Goal: Check status: Check status

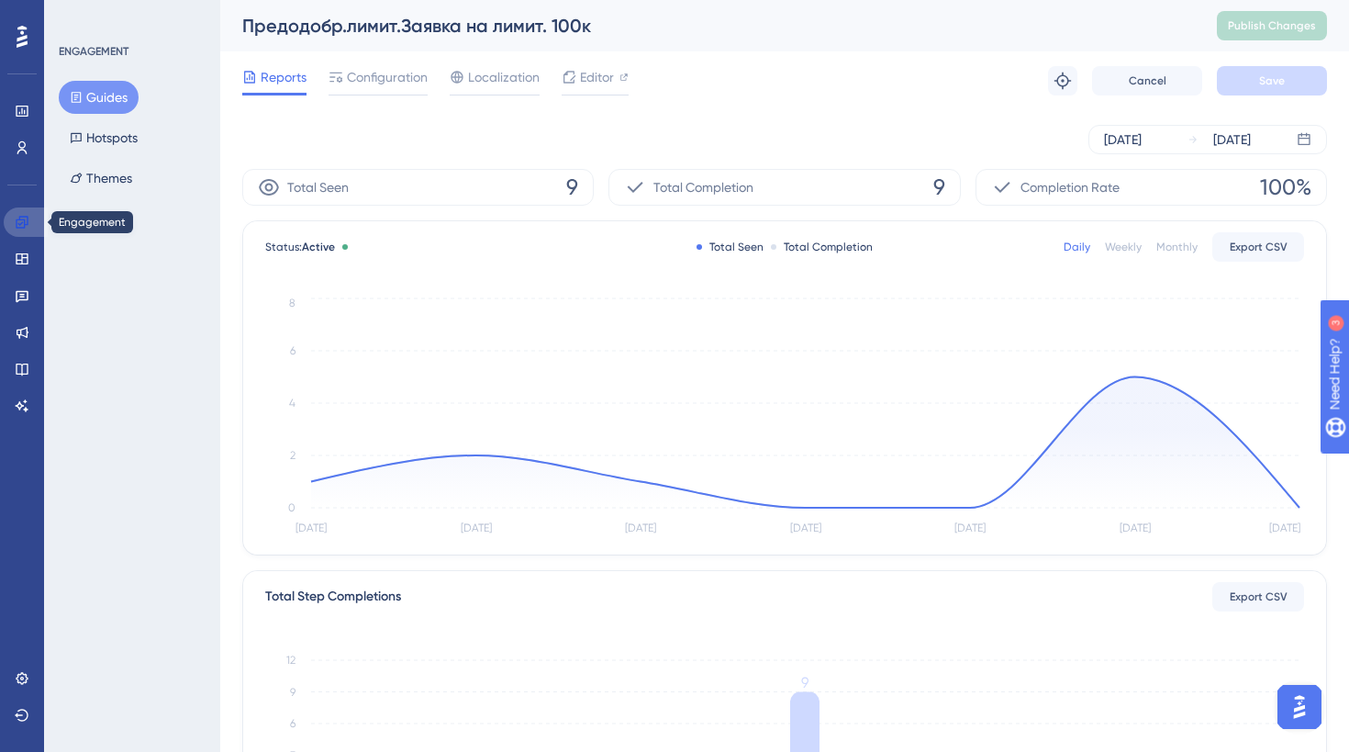
click at [28, 221] on icon at bounding box center [22, 222] width 15 height 15
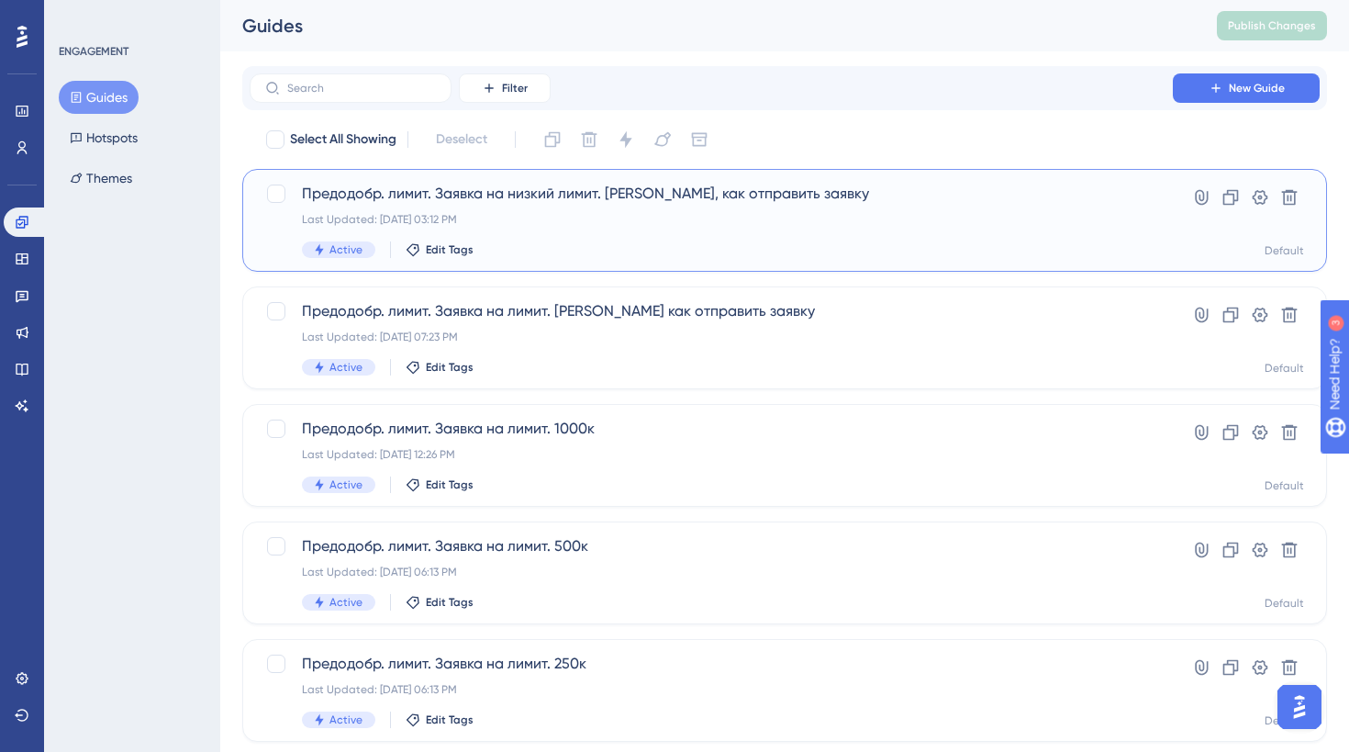
click at [532, 246] on div "Active Edit Tags" at bounding box center [711, 249] width 819 height 17
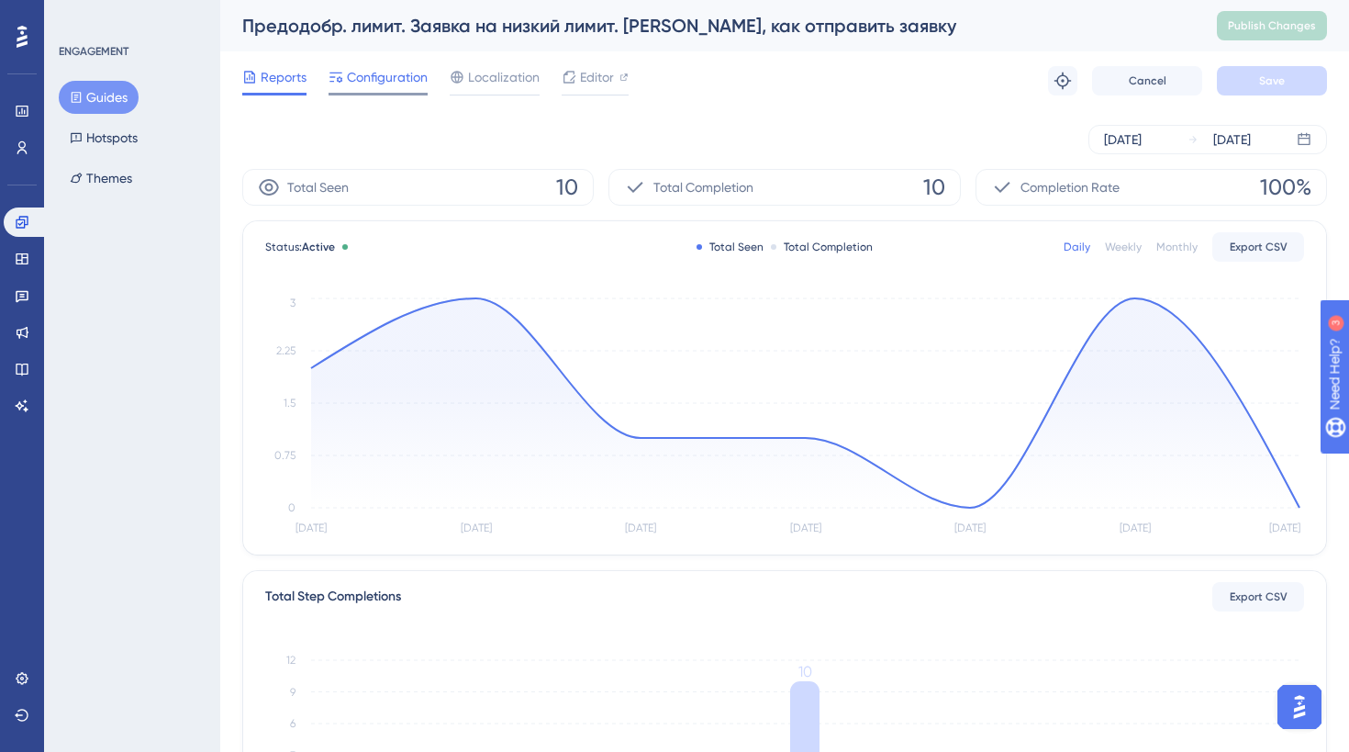
click at [404, 72] on span "Configuration" at bounding box center [387, 77] width 81 height 22
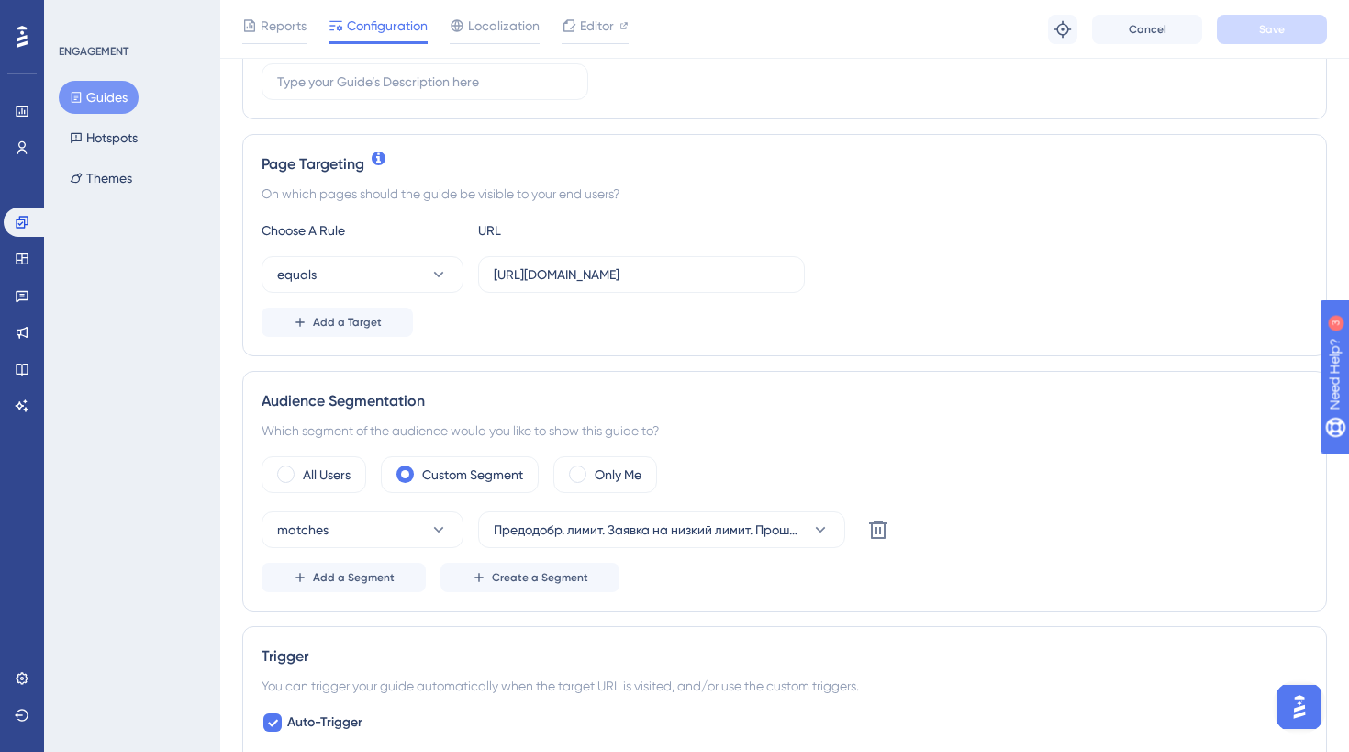
scroll to position [704, 0]
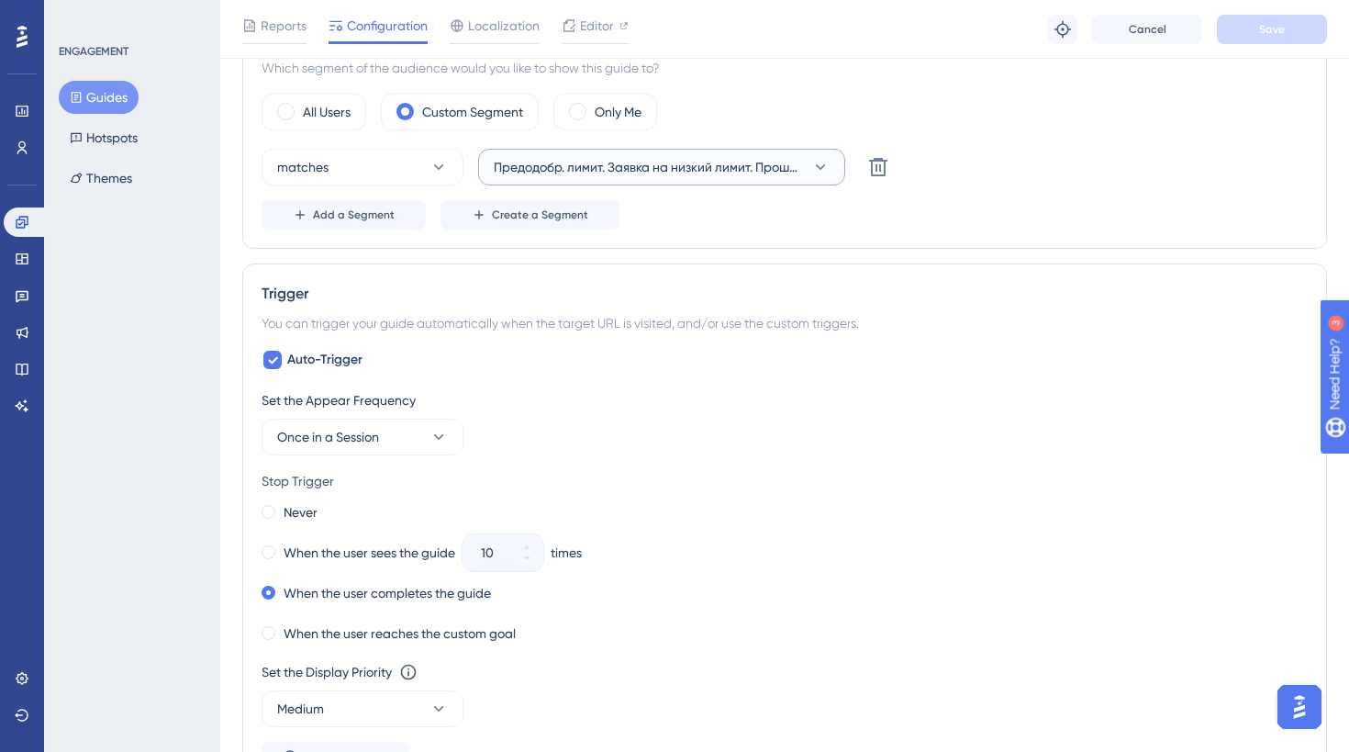
click at [640, 172] on span "Предодобр. лимит. Заявка на низкий лимит. Прошли 1 шаг" at bounding box center [649, 167] width 310 height 22
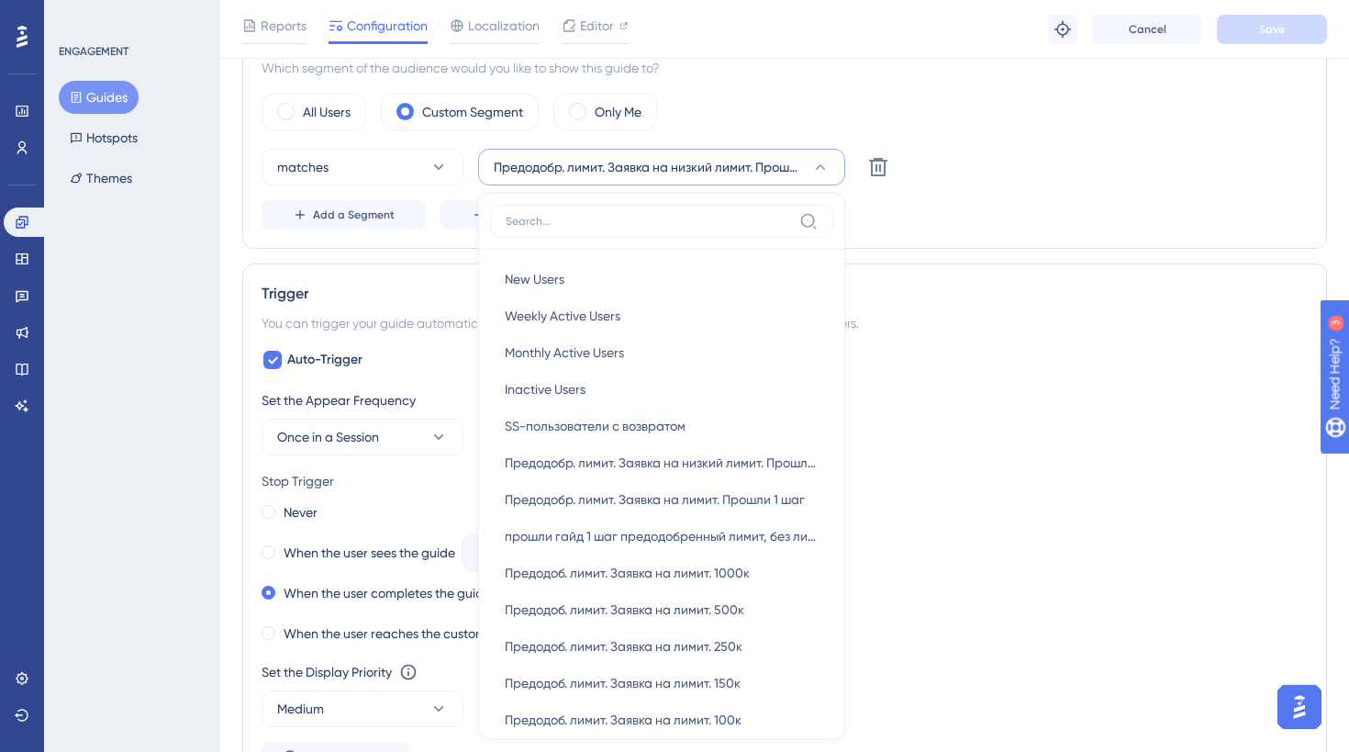
scroll to position [740, 0]
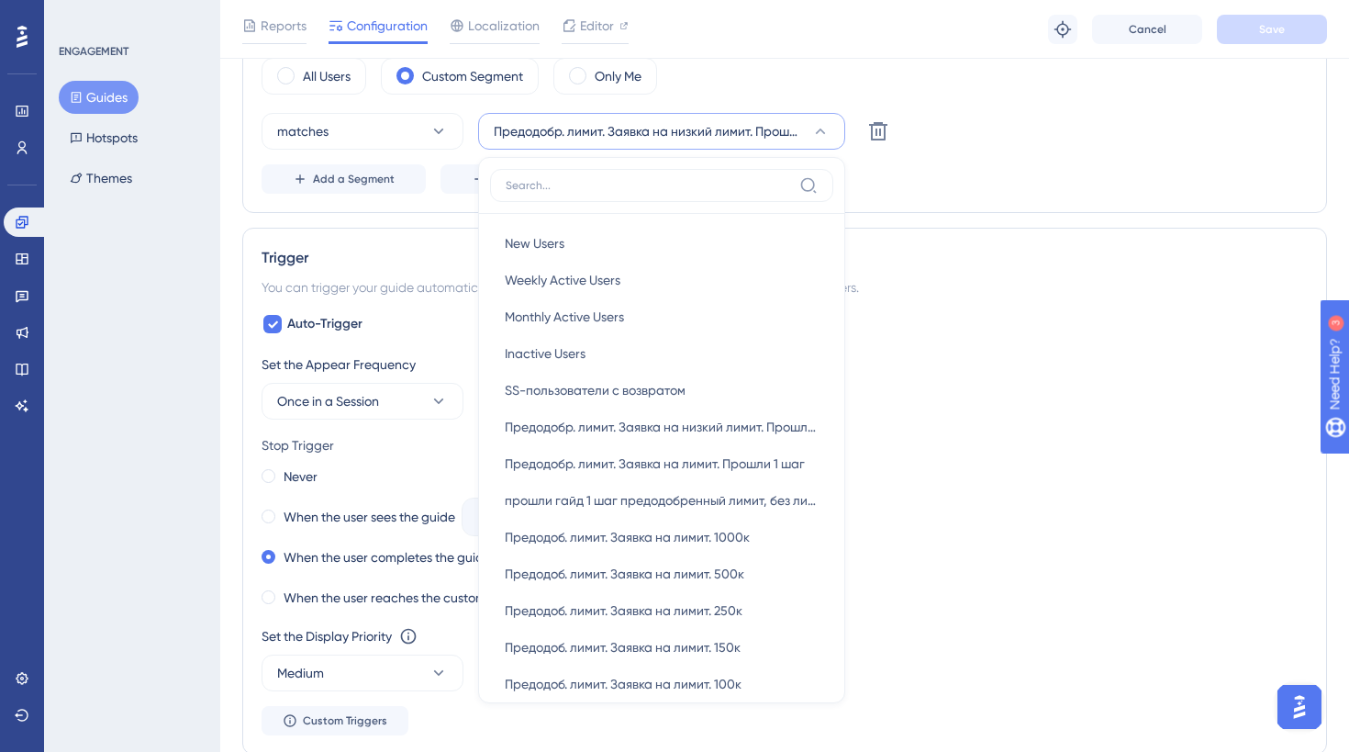
click at [683, 127] on span "Предодобр. лимит. Заявка на низкий лимит. Прошли 1 шаг" at bounding box center [649, 131] width 310 height 22
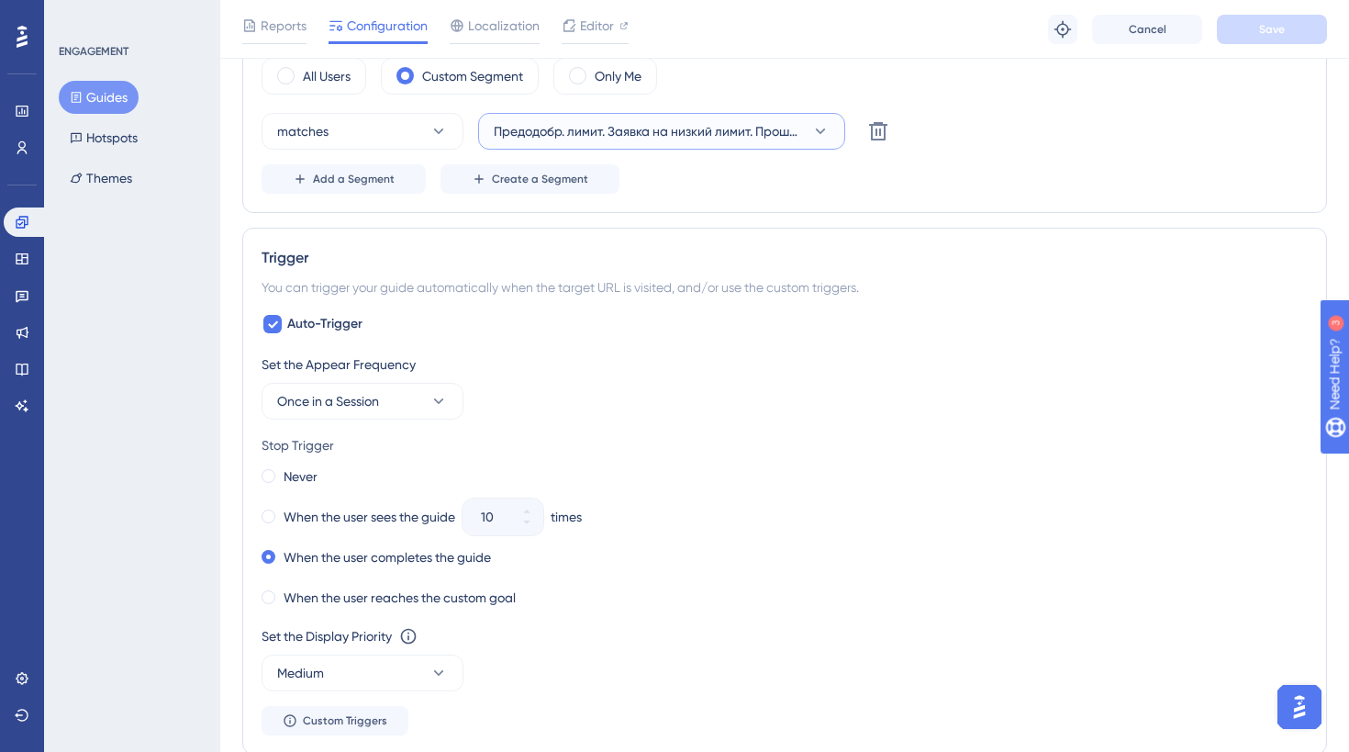
click at [683, 127] on span "Предодобр. лимит. Заявка на низкий лимит. Прошли 1 шаг" at bounding box center [649, 131] width 310 height 22
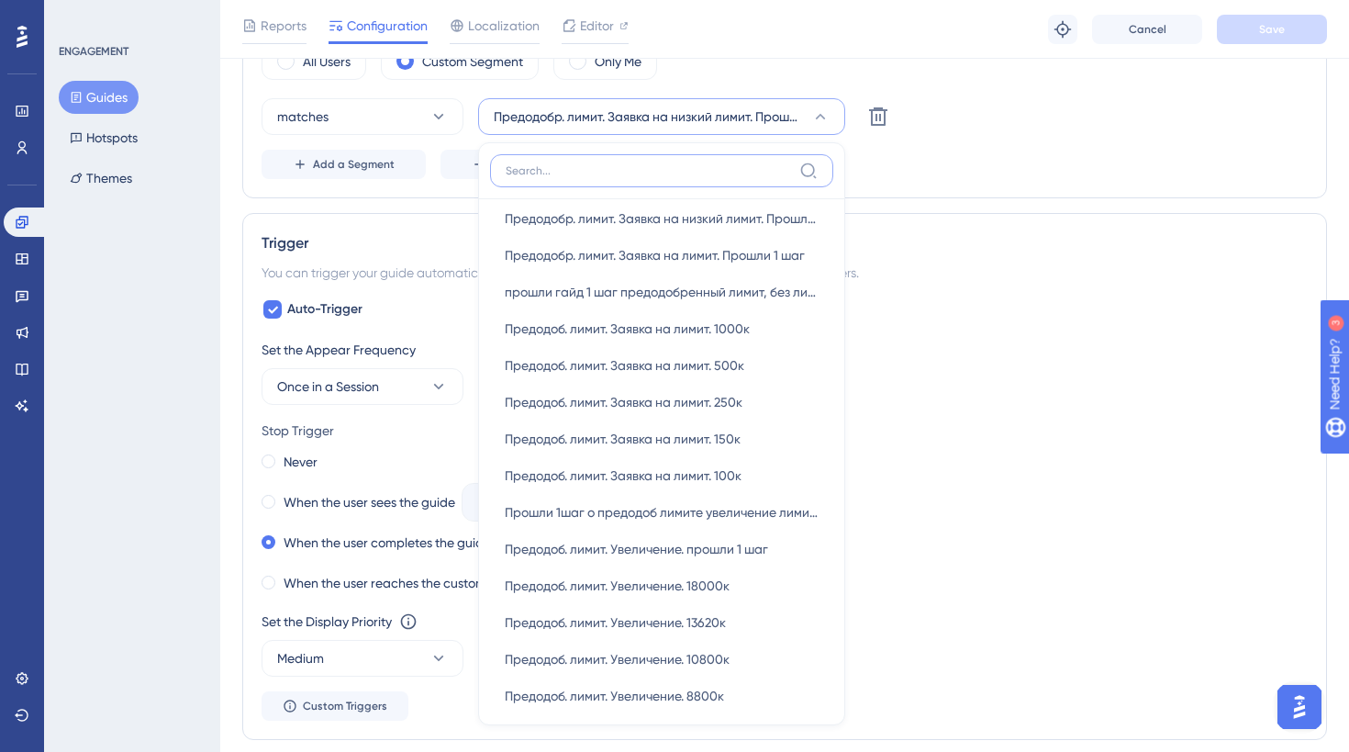
scroll to position [0, 0]
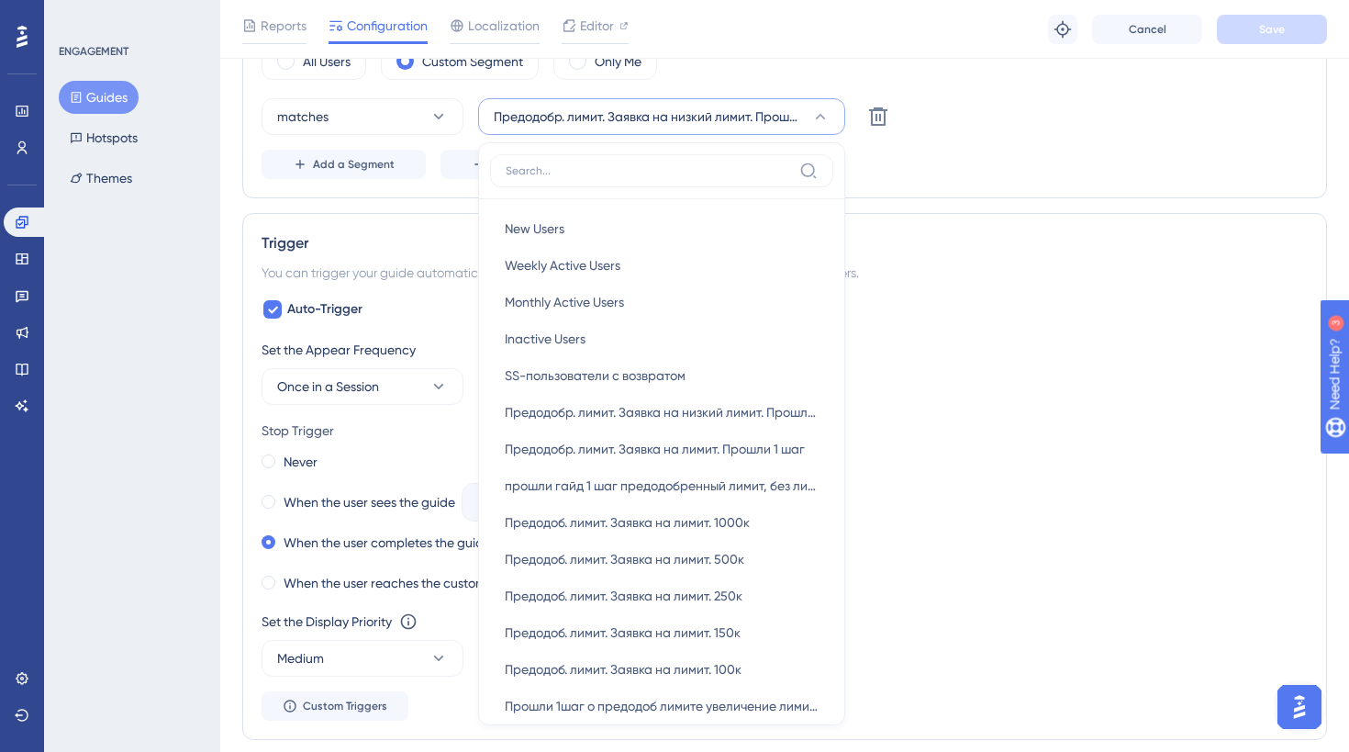
click at [989, 126] on div "matches Предодобр. лимит. Заявка на низкий лимит. Прошли 1 шаг New Users New Us…" at bounding box center [785, 116] width 1046 height 37
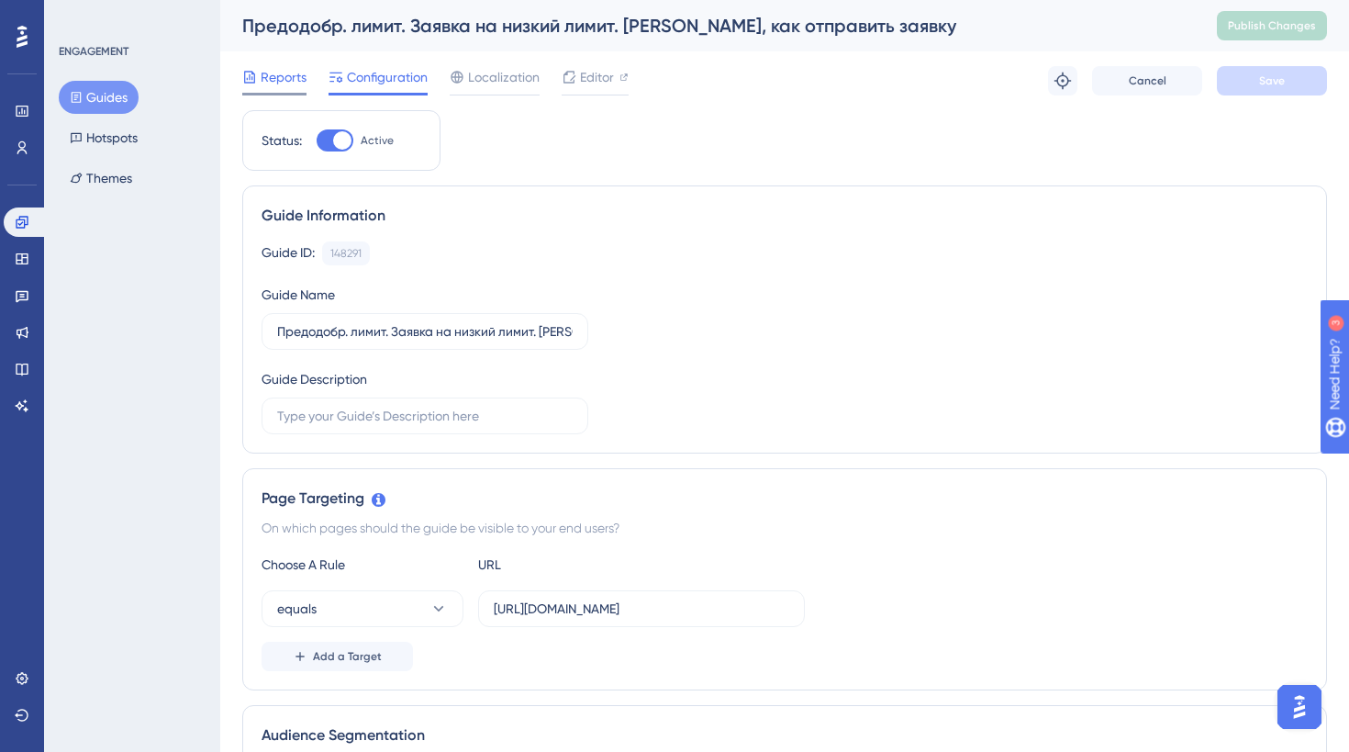
click at [276, 74] on span "Reports" at bounding box center [284, 77] width 46 height 22
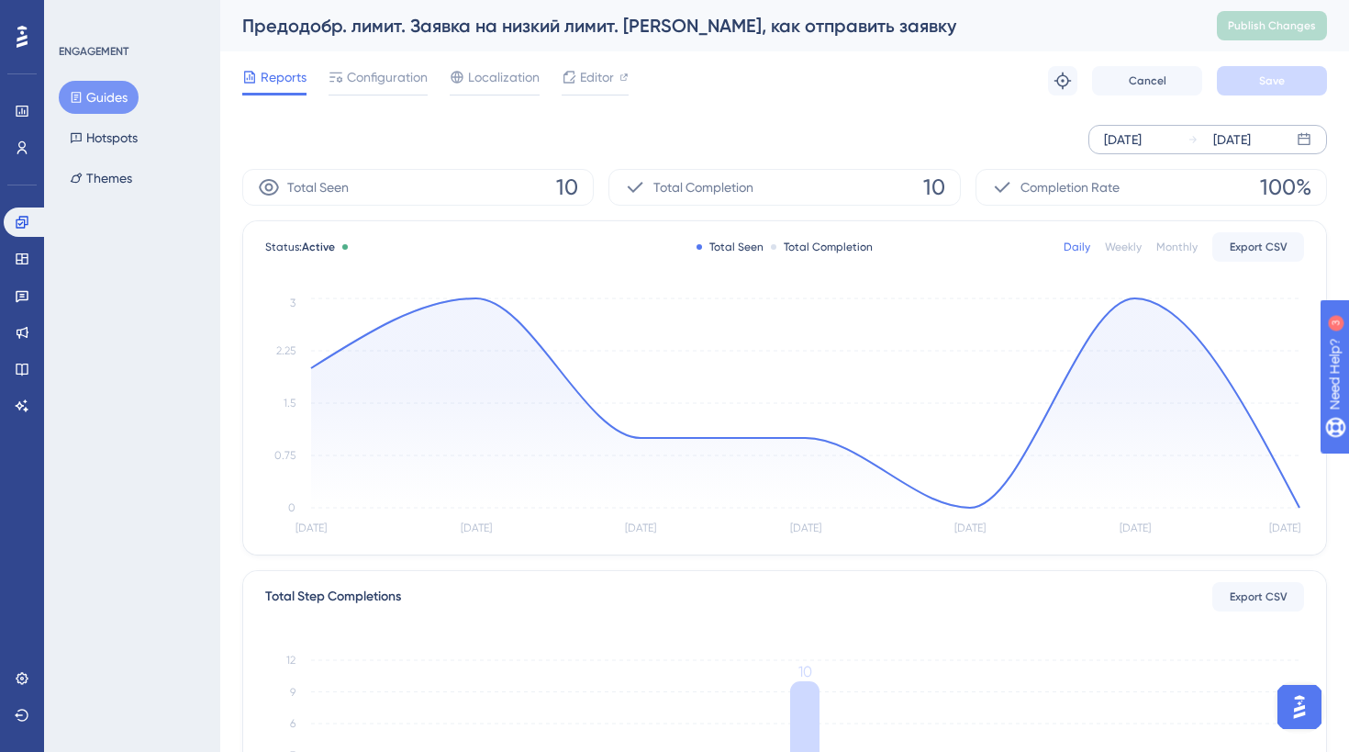
click at [1142, 138] on div "[DATE]" at bounding box center [1123, 139] width 38 height 22
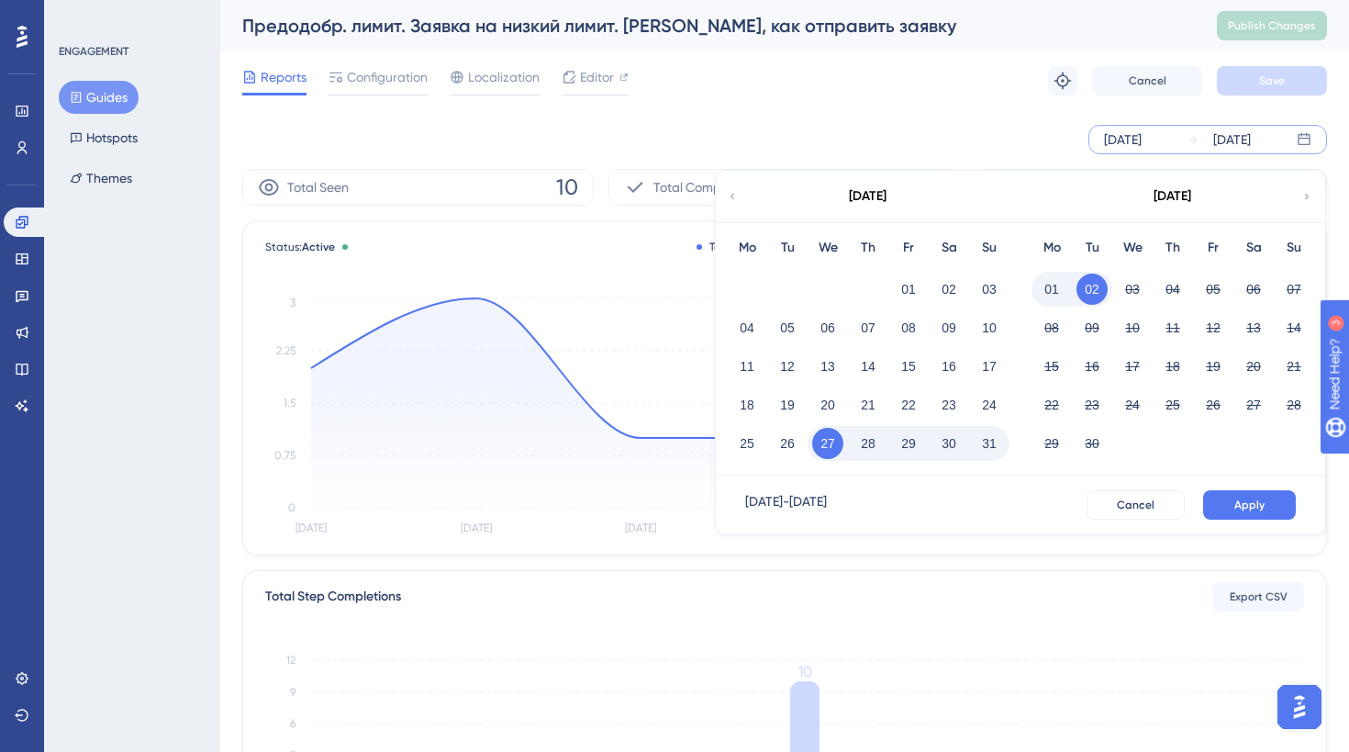
click at [732, 203] on icon at bounding box center [732, 196] width 11 height 17
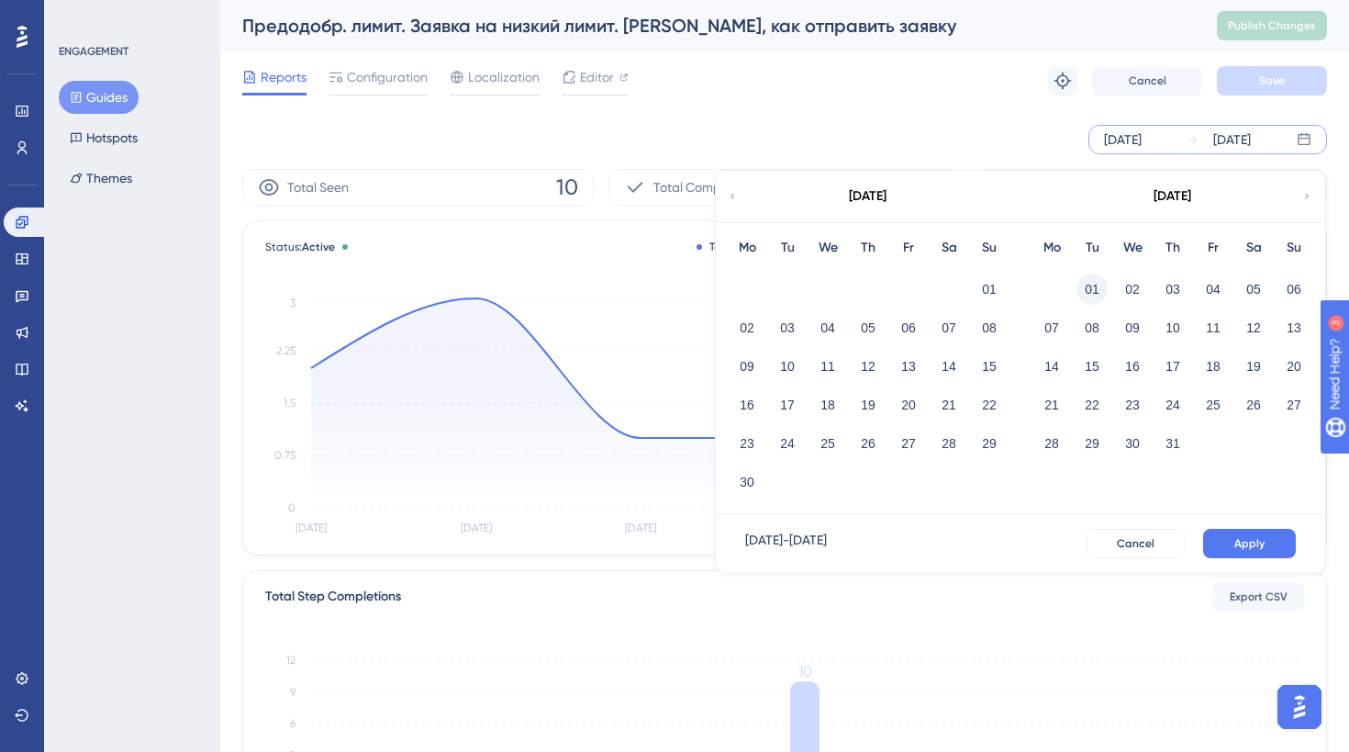
click at [1089, 288] on button "01" at bounding box center [1092, 289] width 31 height 31
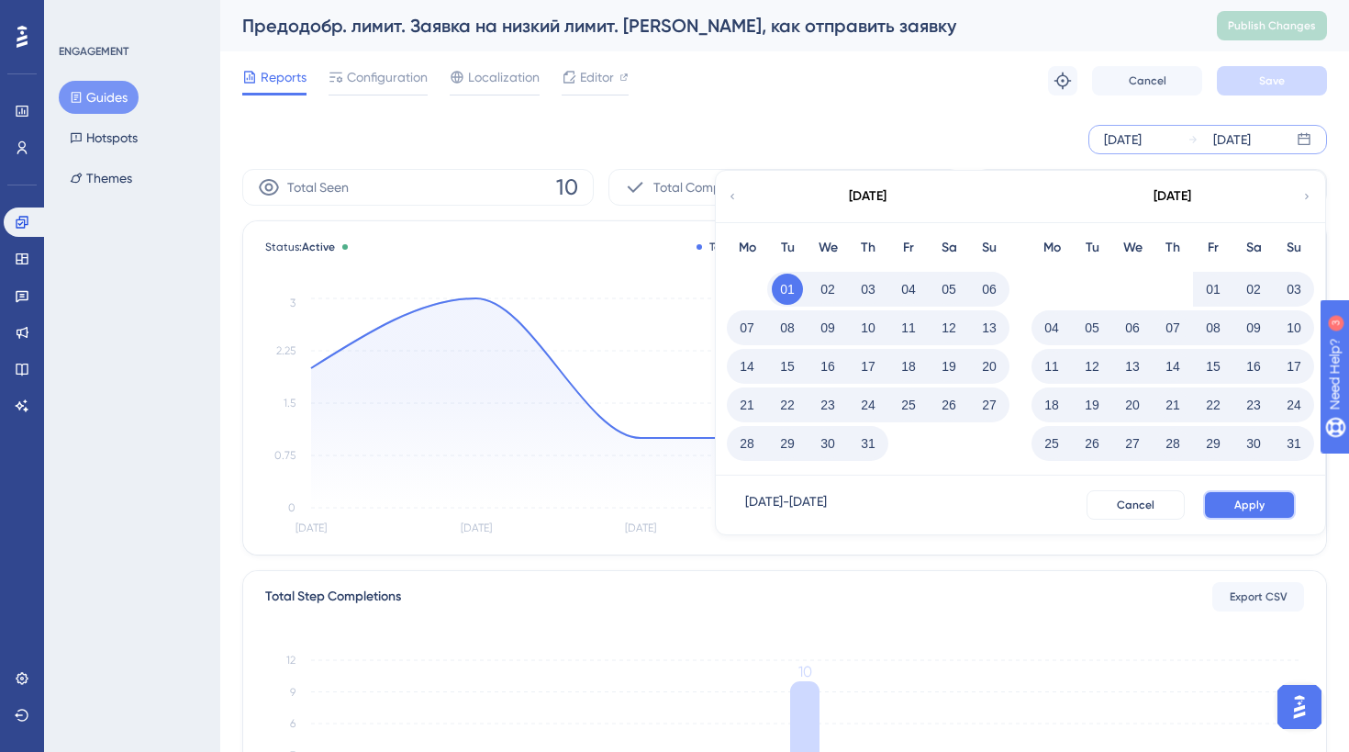
click at [1246, 496] on button "Apply" at bounding box center [1249, 504] width 93 height 29
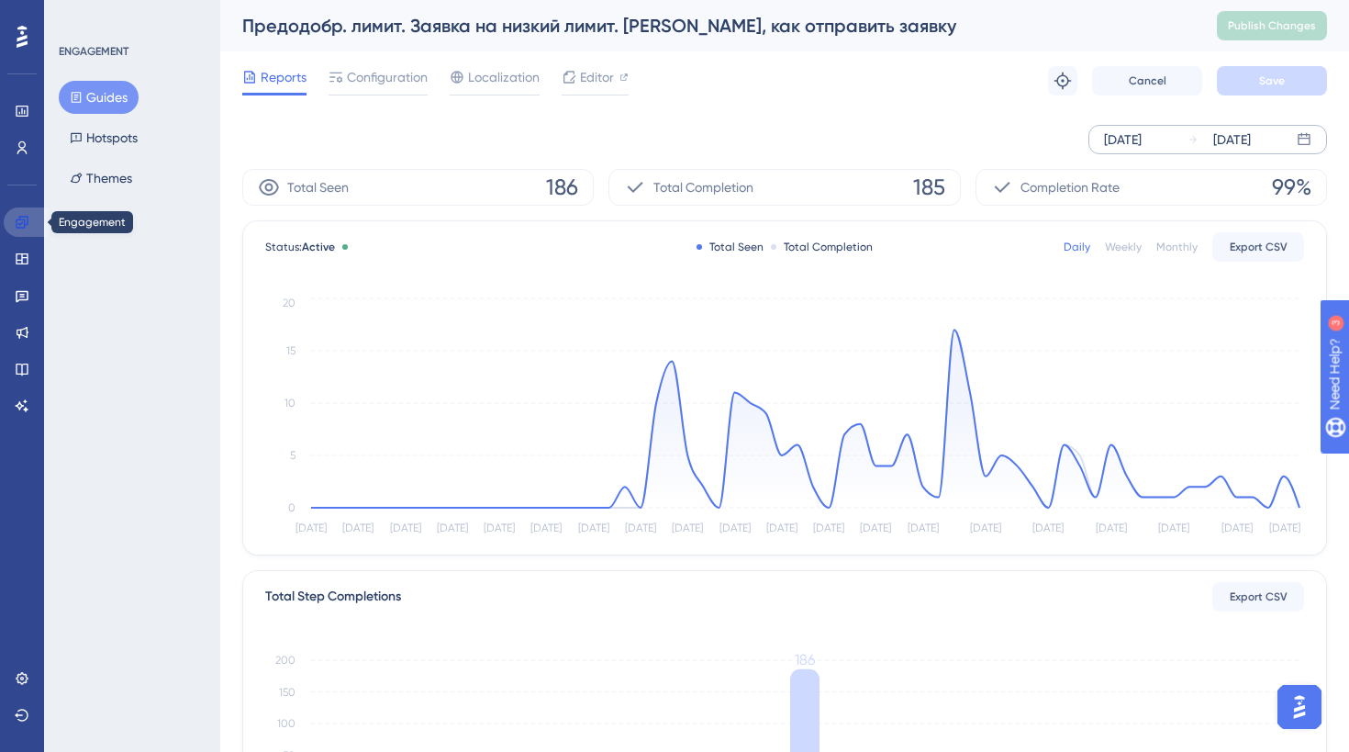
click at [33, 218] on link at bounding box center [26, 221] width 44 height 29
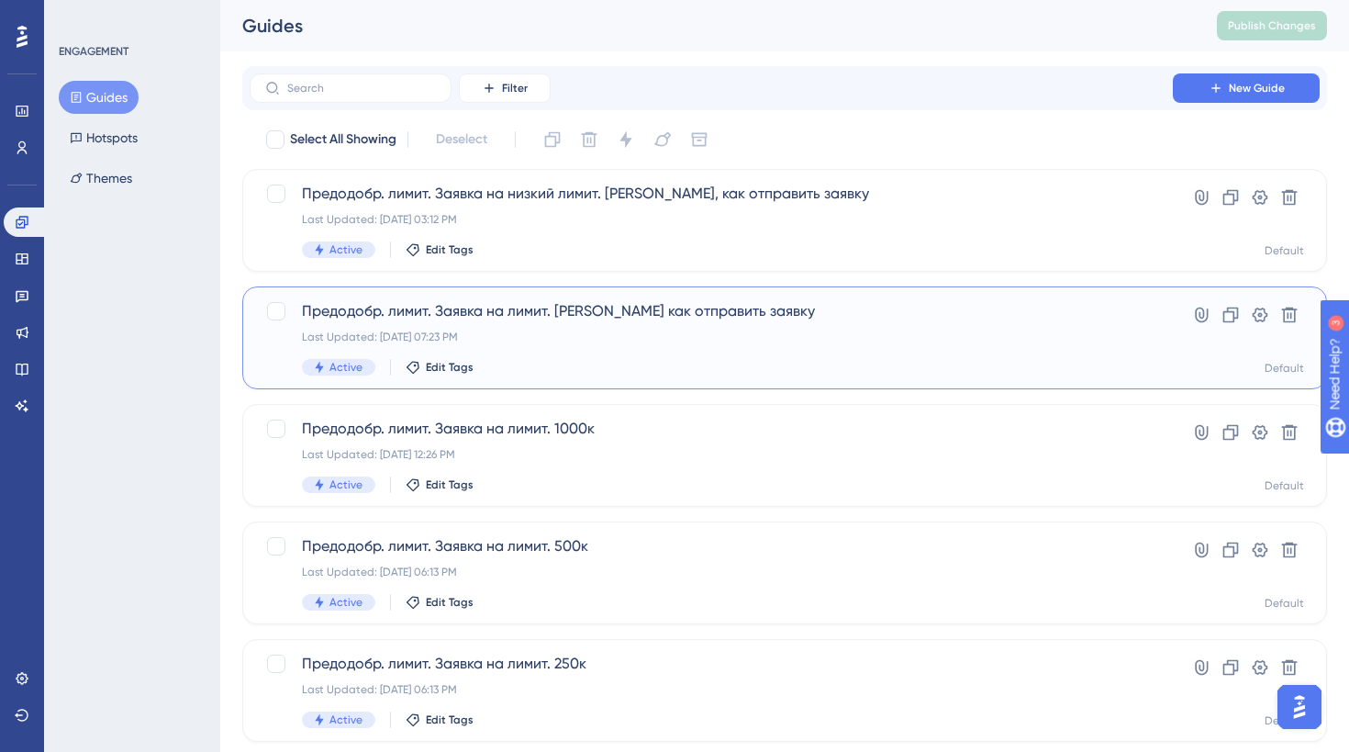
click at [564, 352] on div "Предодобр. лимит. Заявка на лимит. [PERSON_NAME] как отправить заявку Last Upda…" at bounding box center [711, 337] width 819 height 75
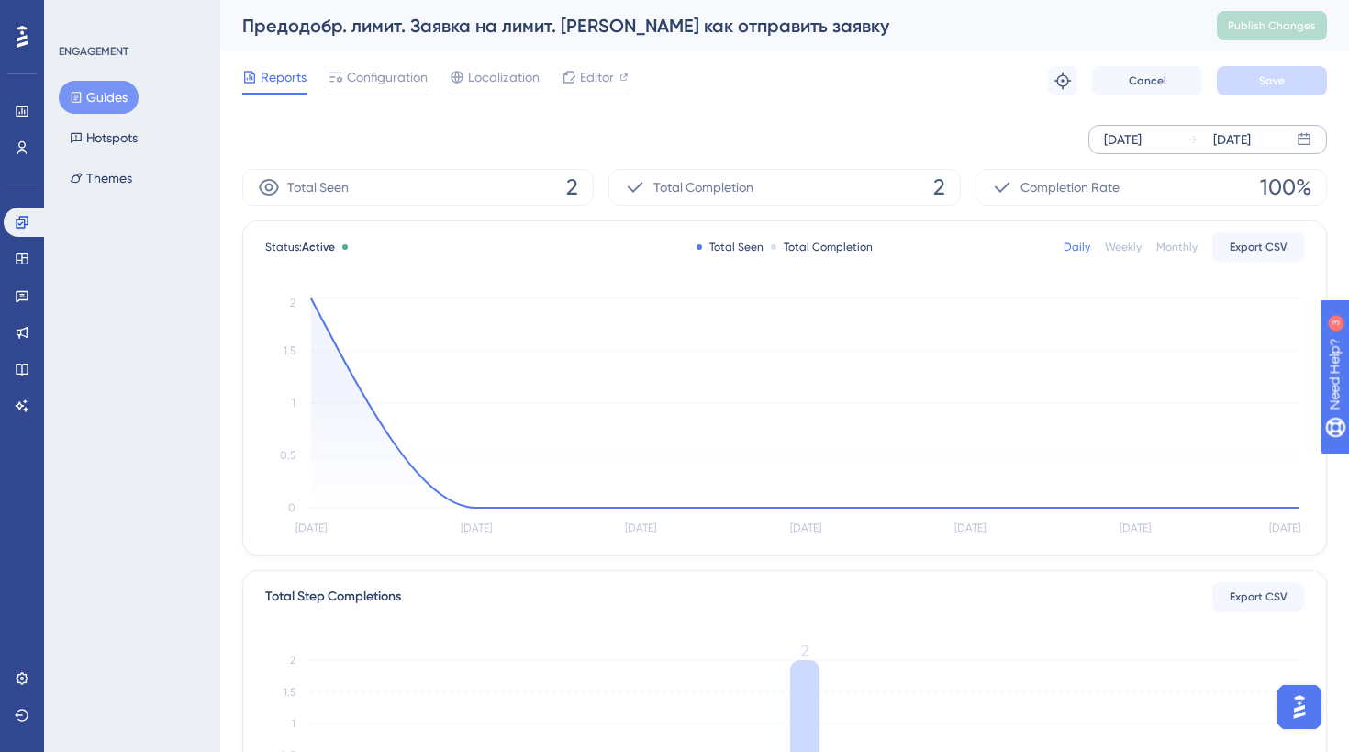
click at [1142, 147] on div "[DATE]" at bounding box center [1123, 139] width 38 height 22
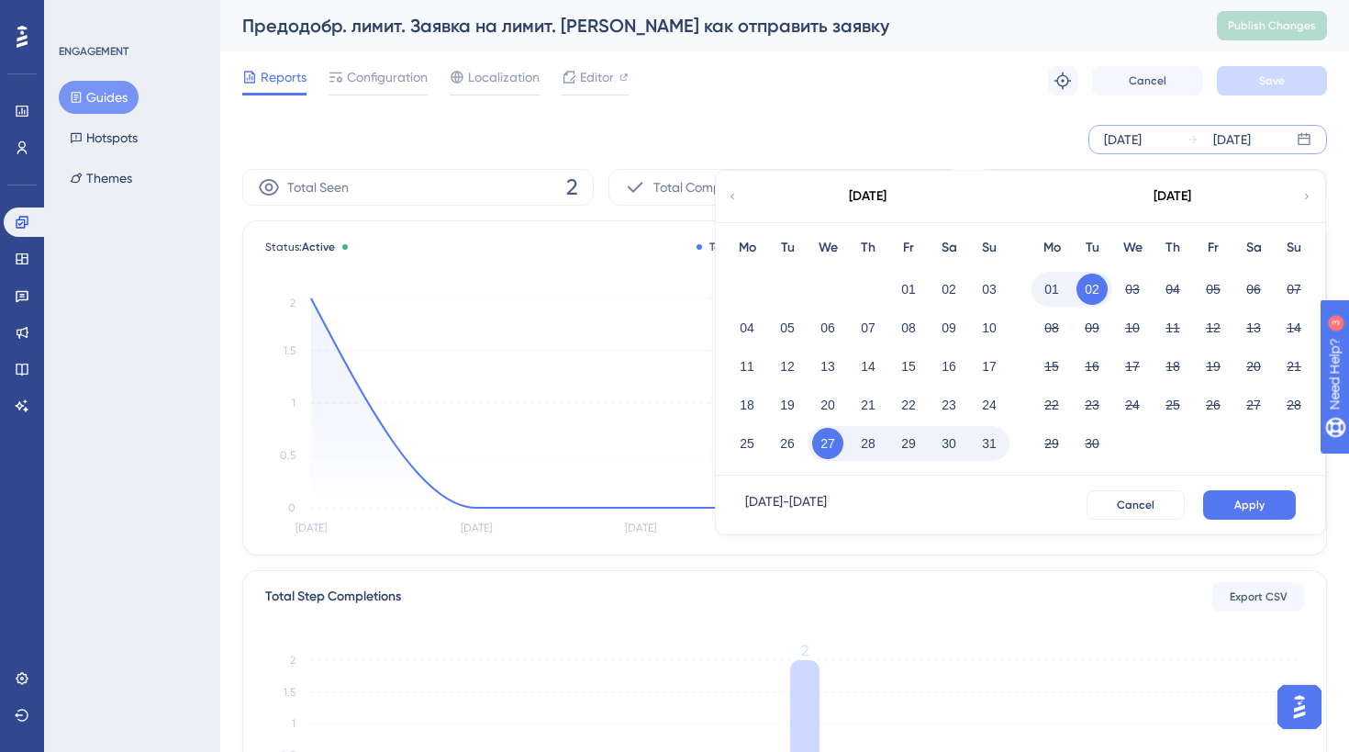
click at [731, 204] on icon at bounding box center [732, 196] width 11 height 17
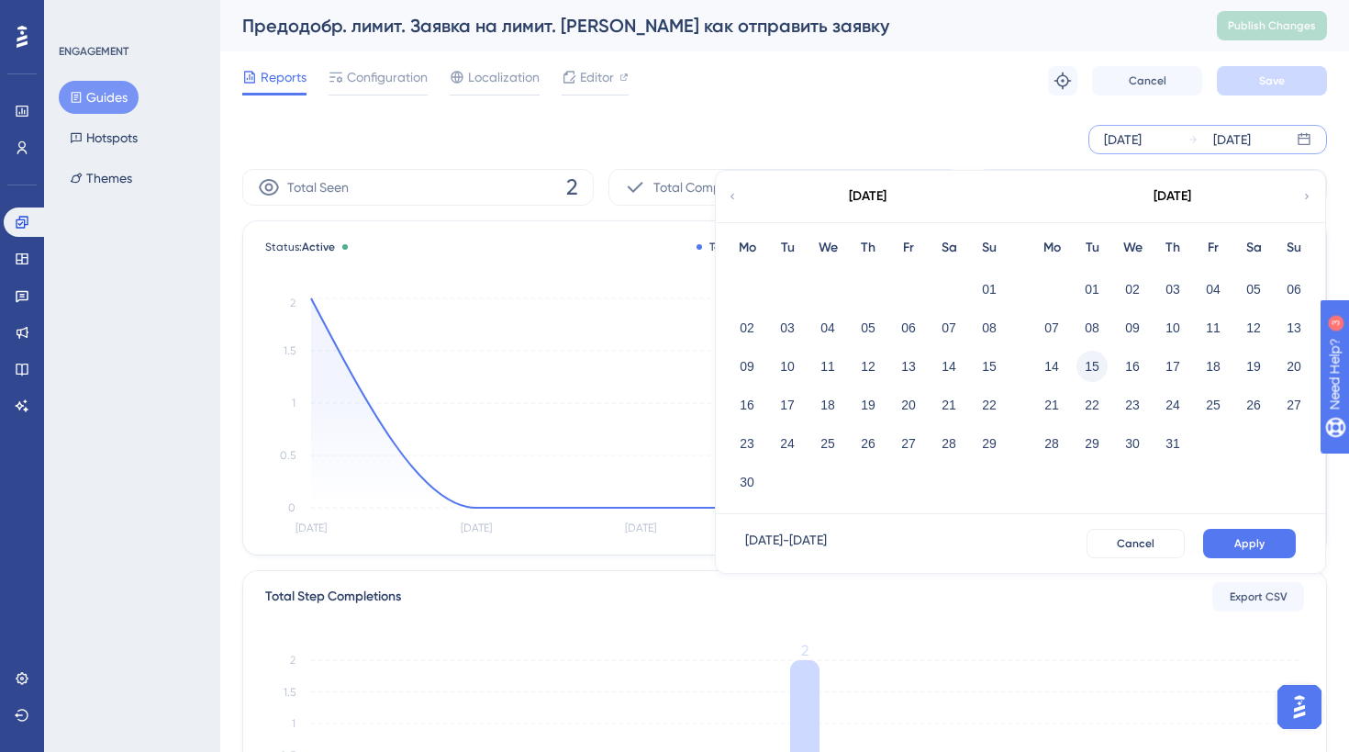
click at [1089, 353] on button "15" at bounding box center [1092, 366] width 31 height 31
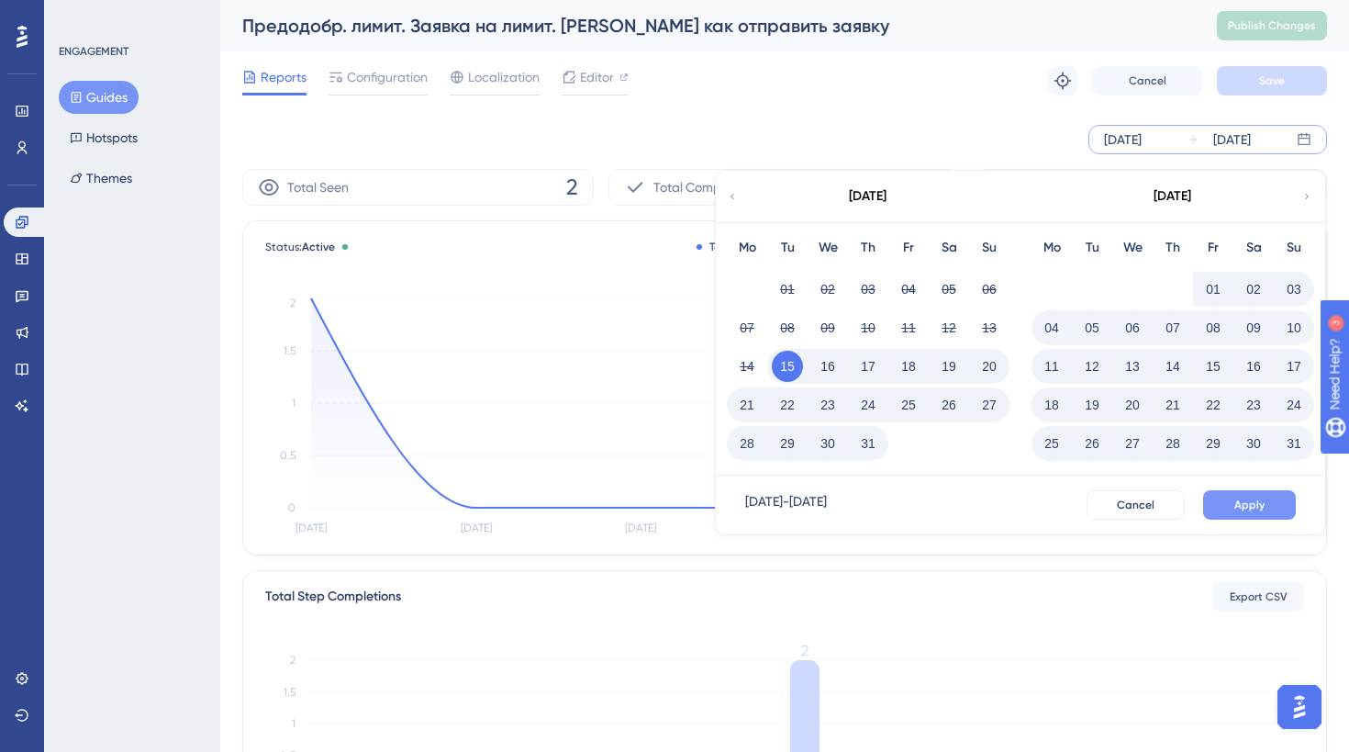
click at [1236, 495] on button "Apply" at bounding box center [1249, 504] width 93 height 29
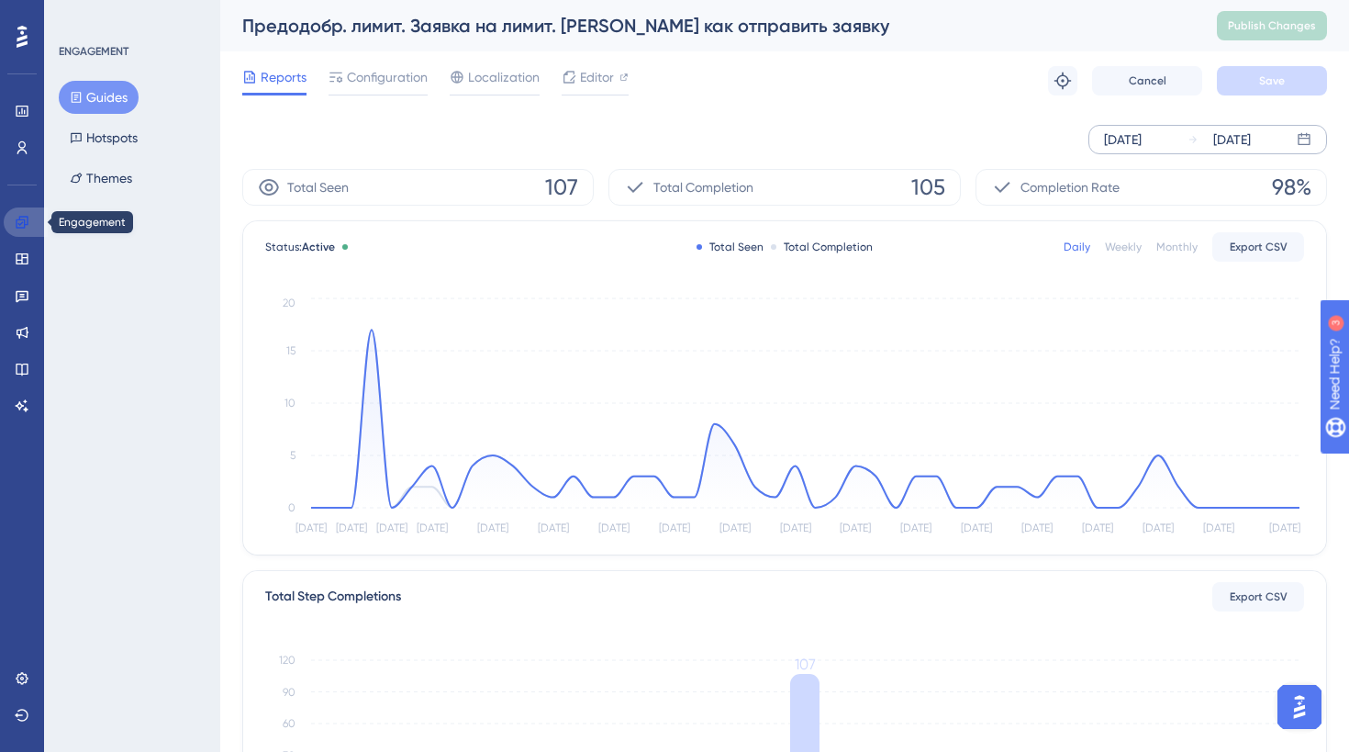
click at [22, 225] on icon at bounding box center [22, 222] width 15 height 15
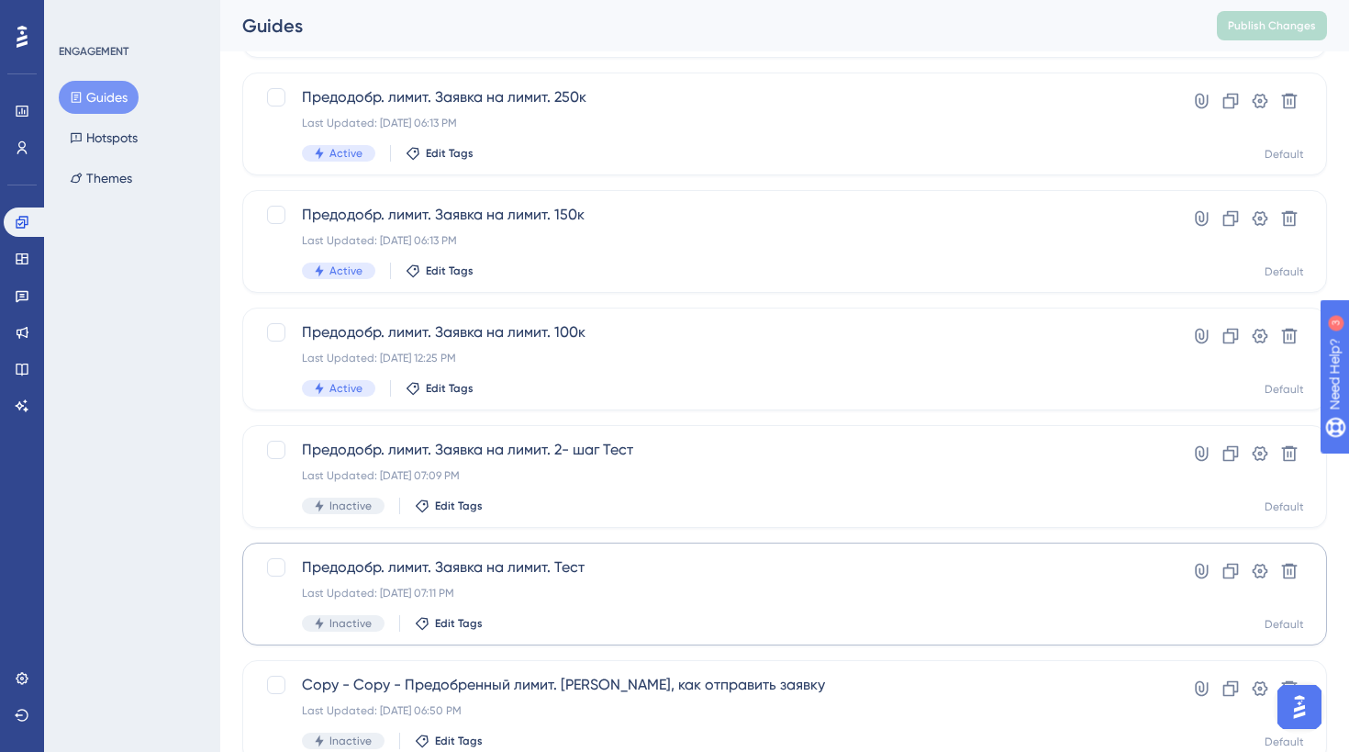
scroll to position [486, 0]
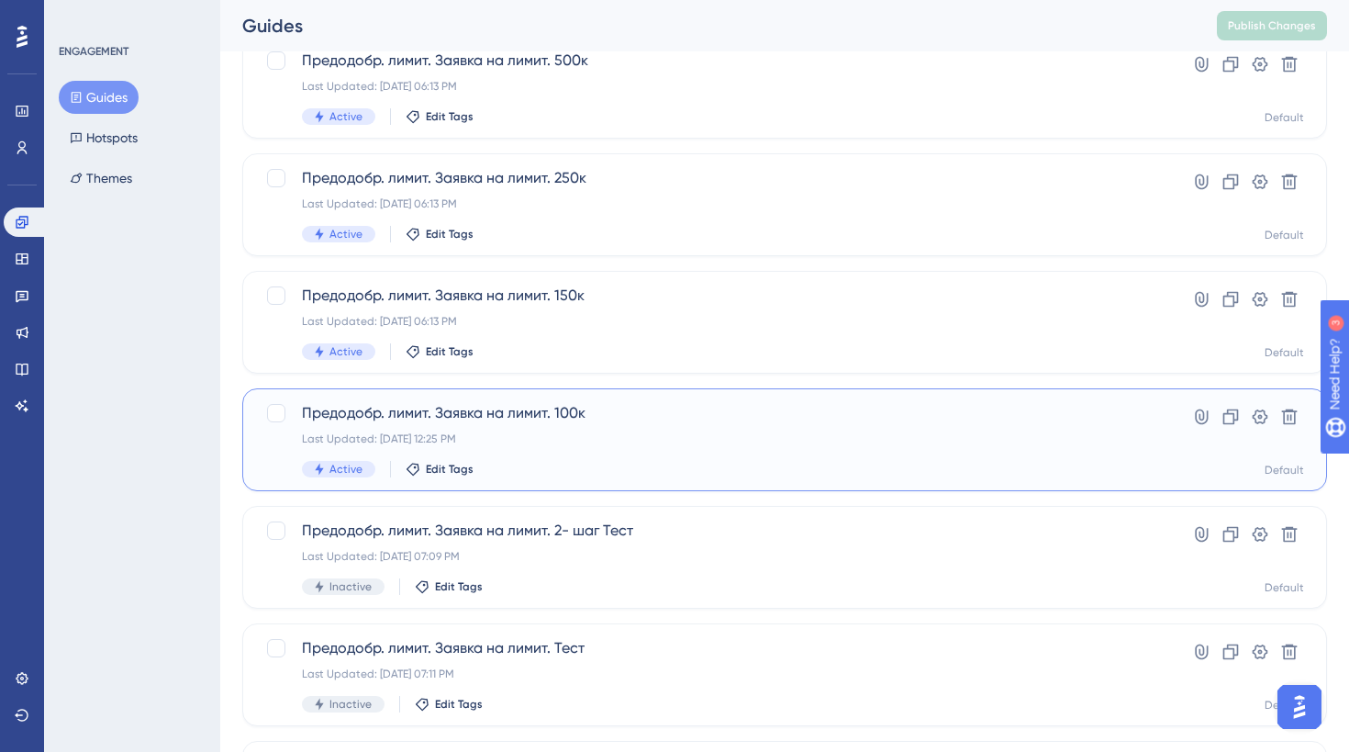
click at [535, 474] on div "Active Edit Tags" at bounding box center [711, 469] width 819 height 17
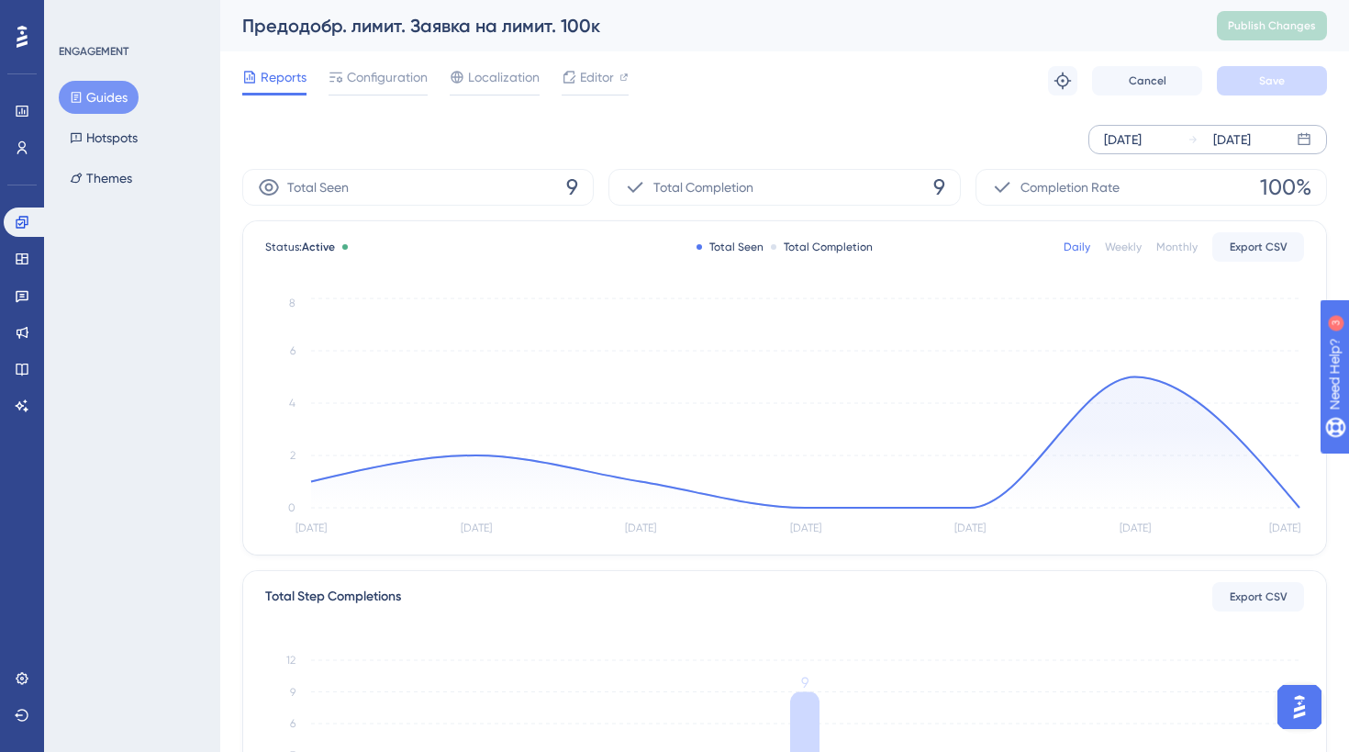
click at [1112, 140] on div "[DATE]" at bounding box center [1123, 139] width 38 height 22
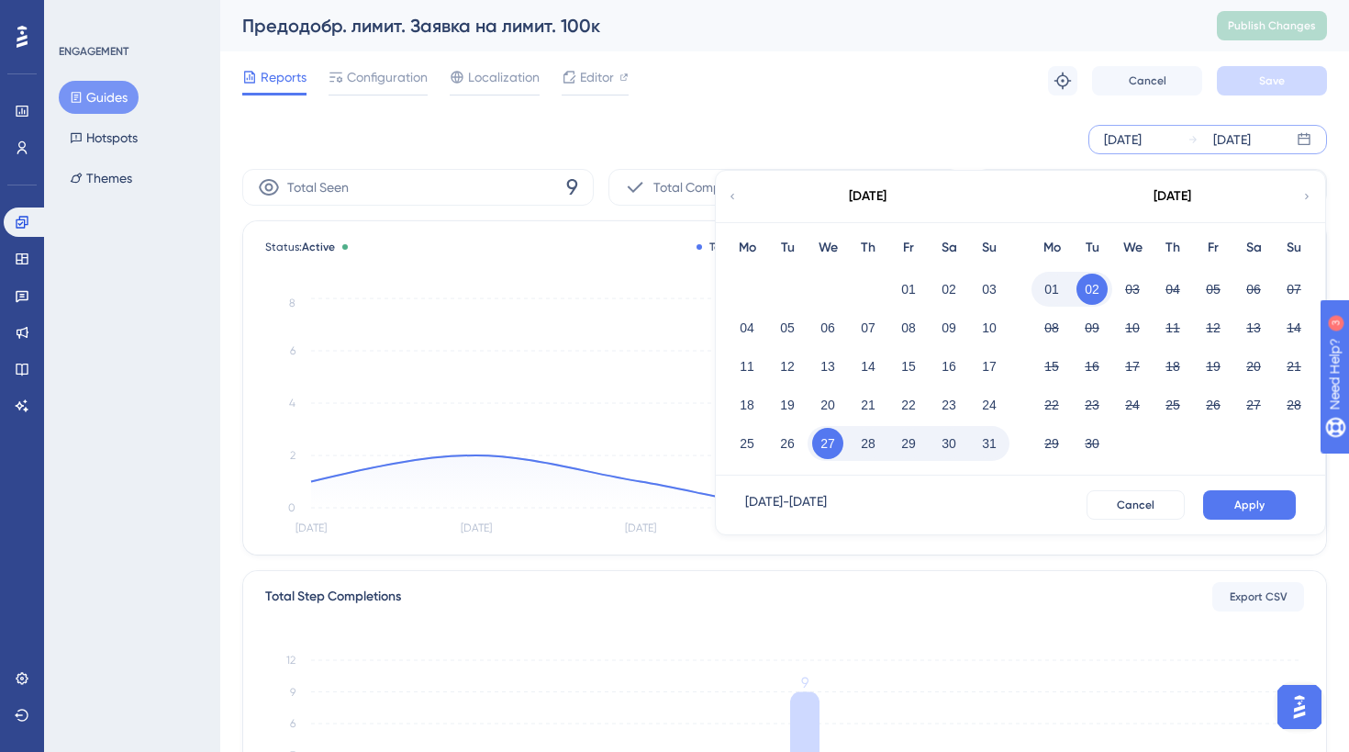
click at [732, 203] on icon at bounding box center [732, 196] width 11 height 17
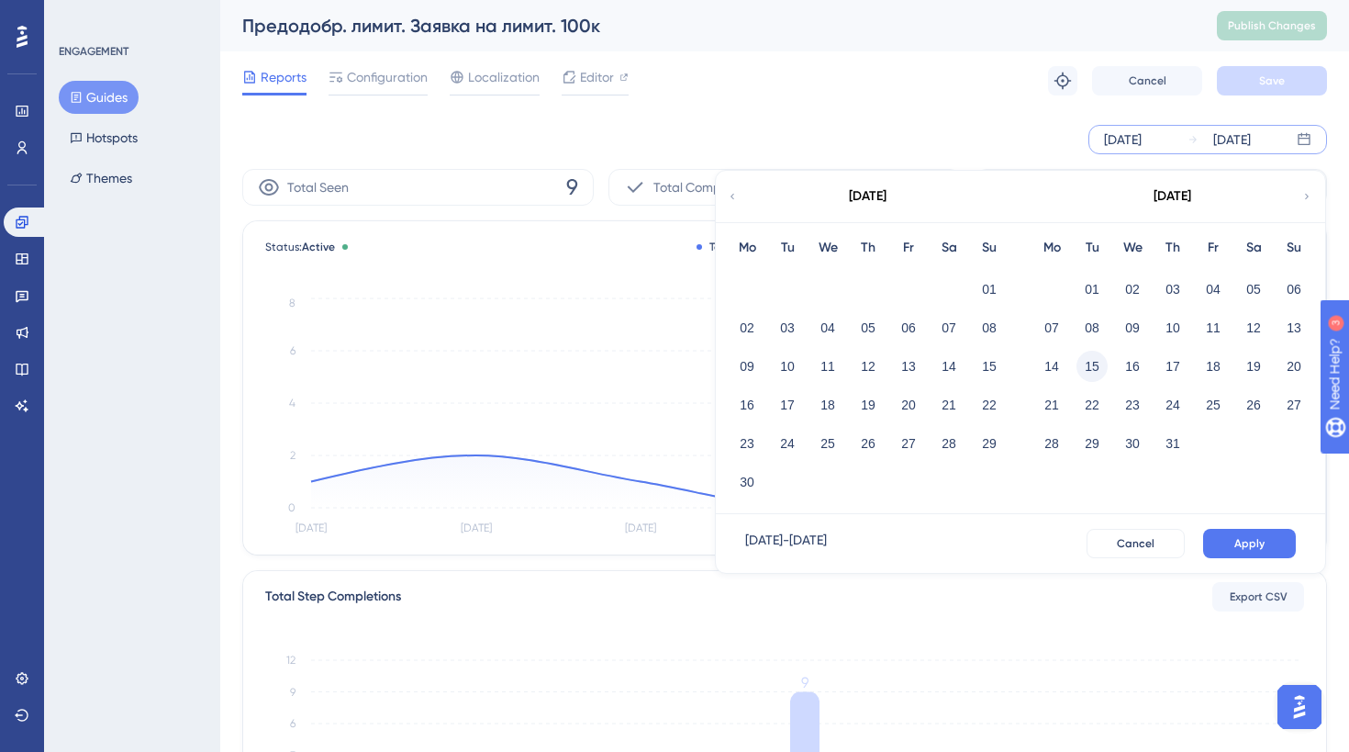
click at [1093, 374] on button "15" at bounding box center [1092, 366] width 31 height 31
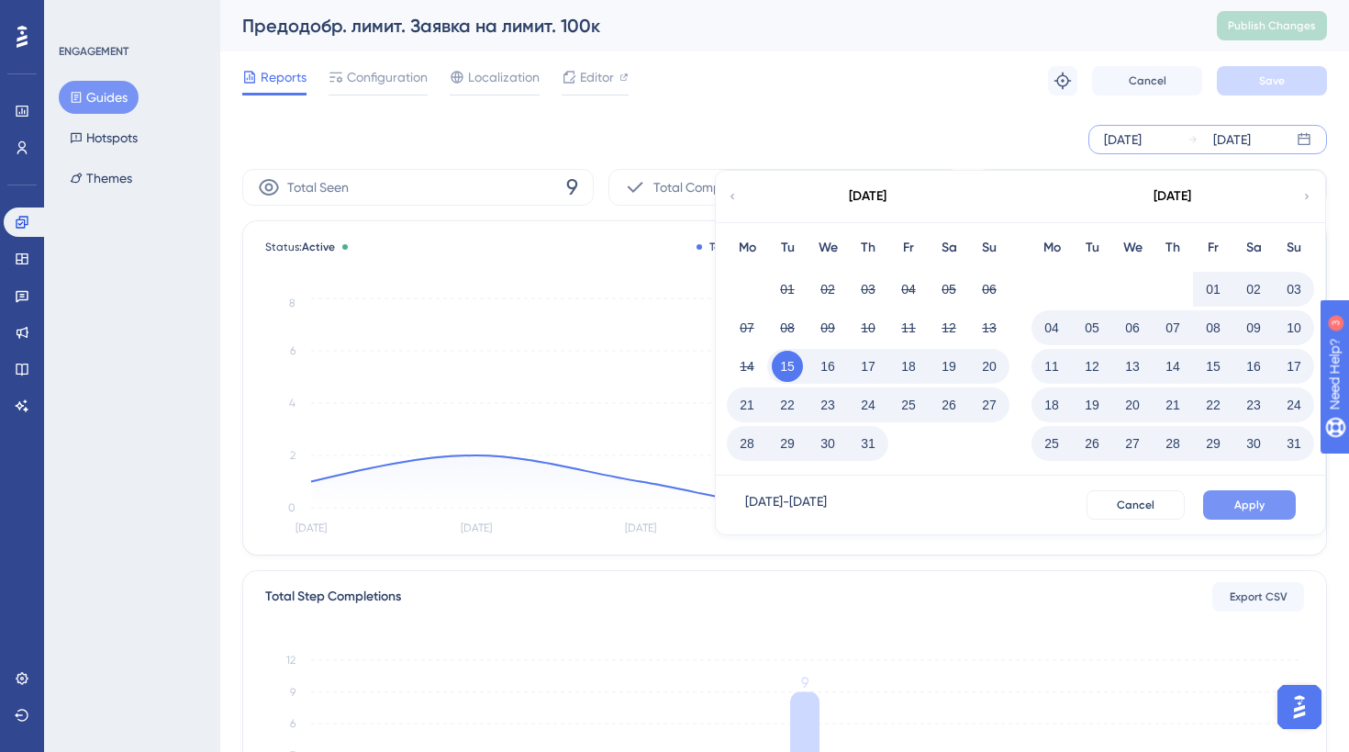
click at [1241, 514] on button "Apply" at bounding box center [1249, 504] width 93 height 29
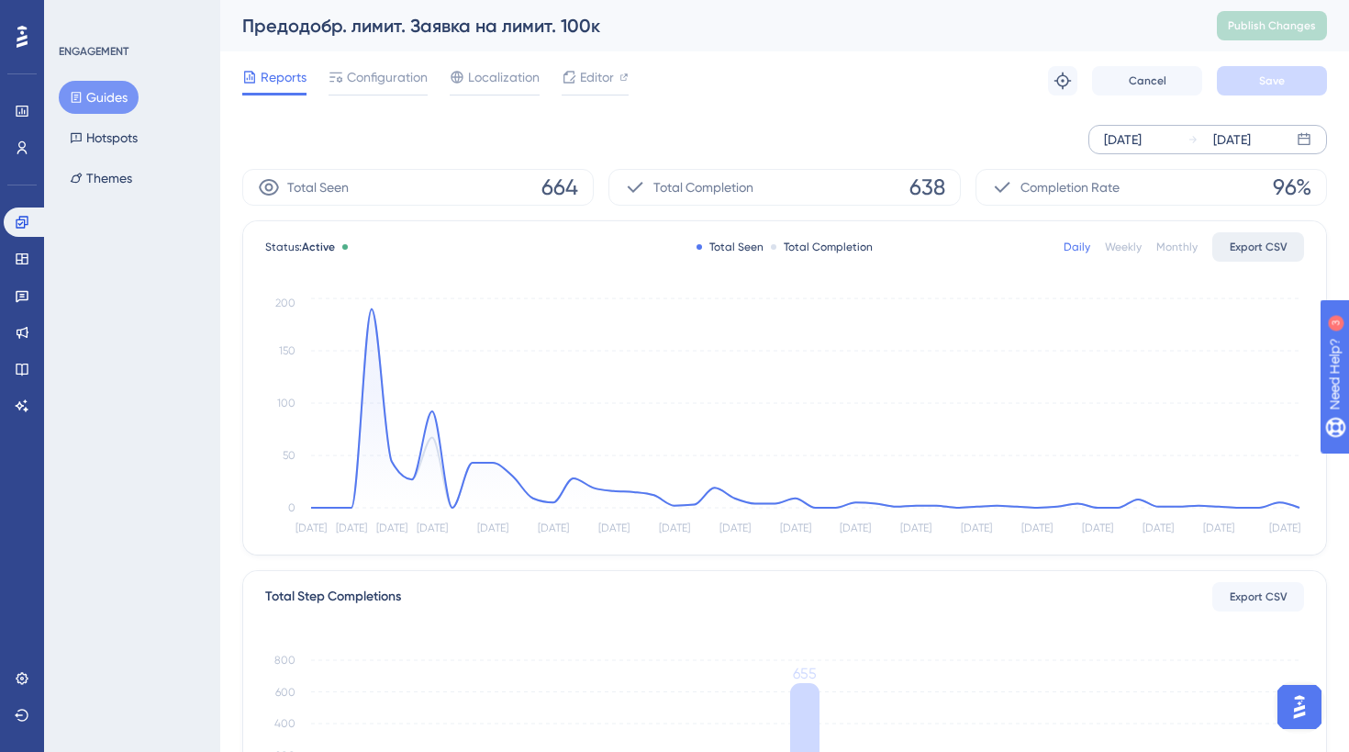
click at [1242, 242] on span "Export CSV" at bounding box center [1259, 247] width 58 height 15
click at [23, 224] on icon at bounding box center [22, 222] width 15 height 15
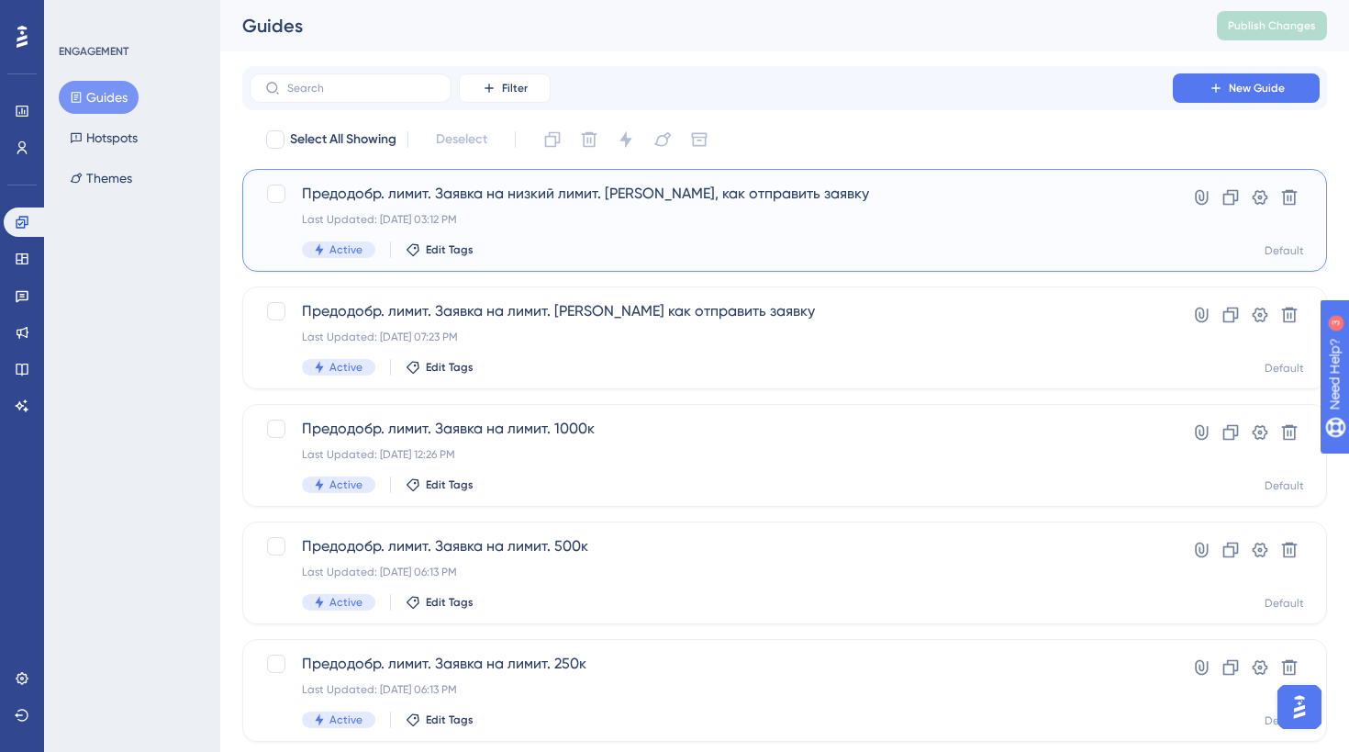
click at [598, 205] on div "Предодобр. лимит. Заявка на низкий лимит. [PERSON_NAME], как отправить заявку L…" at bounding box center [711, 220] width 819 height 75
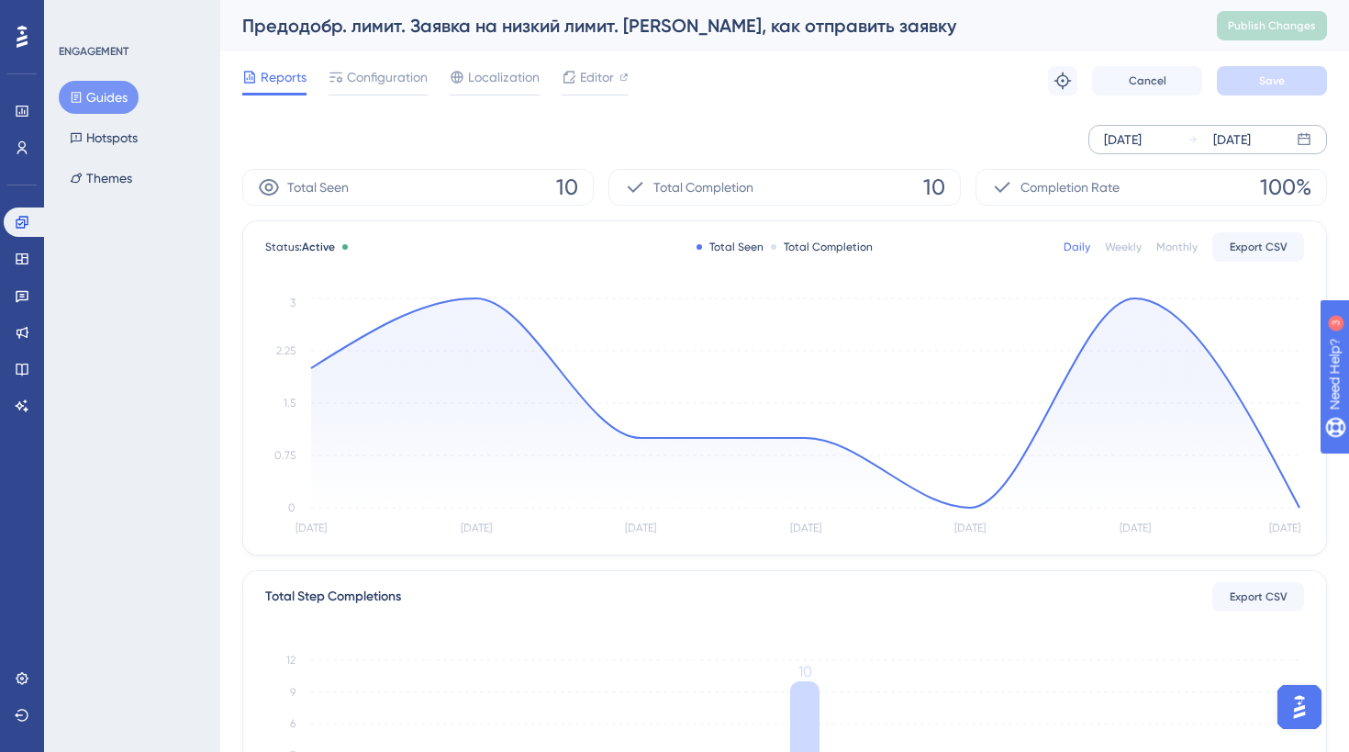
click at [1142, 135] on div "[DATE]" at bounding box center [1123, 139] width 38 height 22
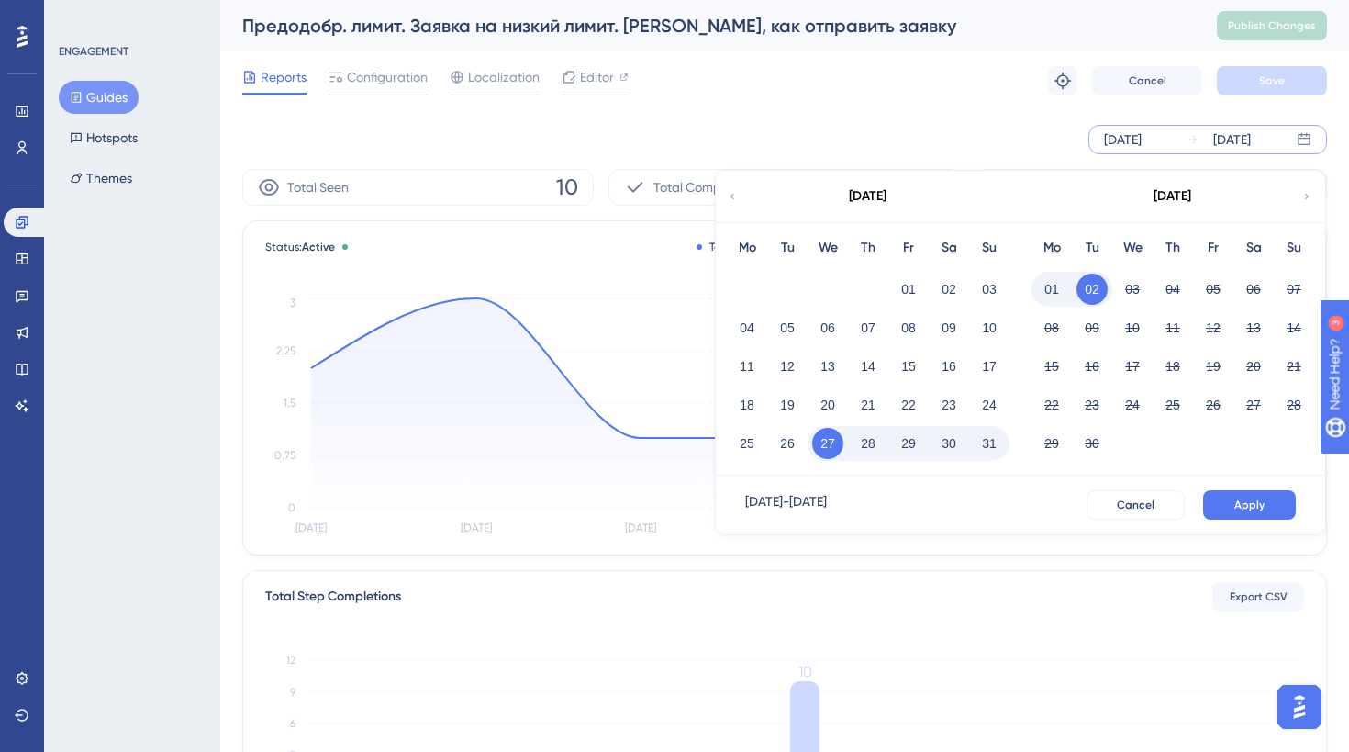
click at [723, 198] on div "[DATE]" at bounding box center [867, 196] width 303 height 51
click at [732, 196] on icon at bounding box center [732, 196] width 11 height 17
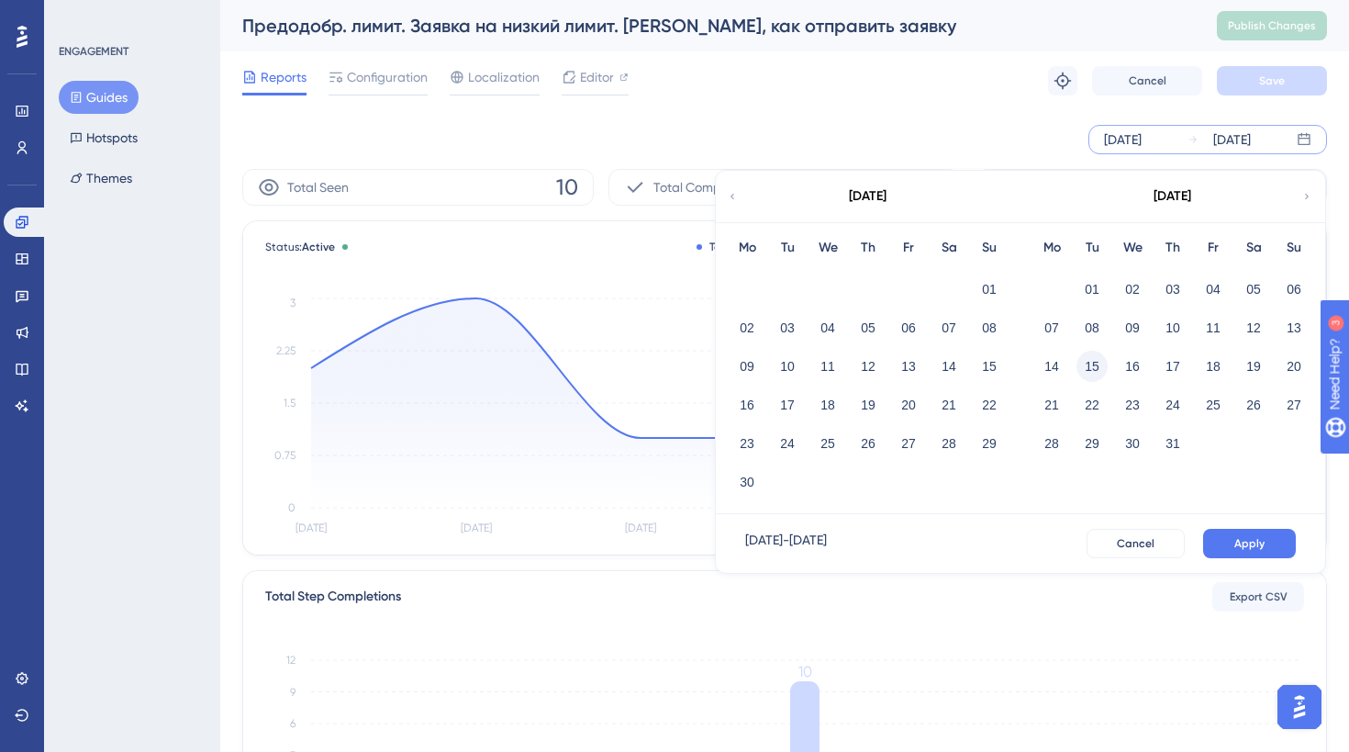
click at [1099, 371] on button "15" at bounding box center [1092, 366] width 31 height 31
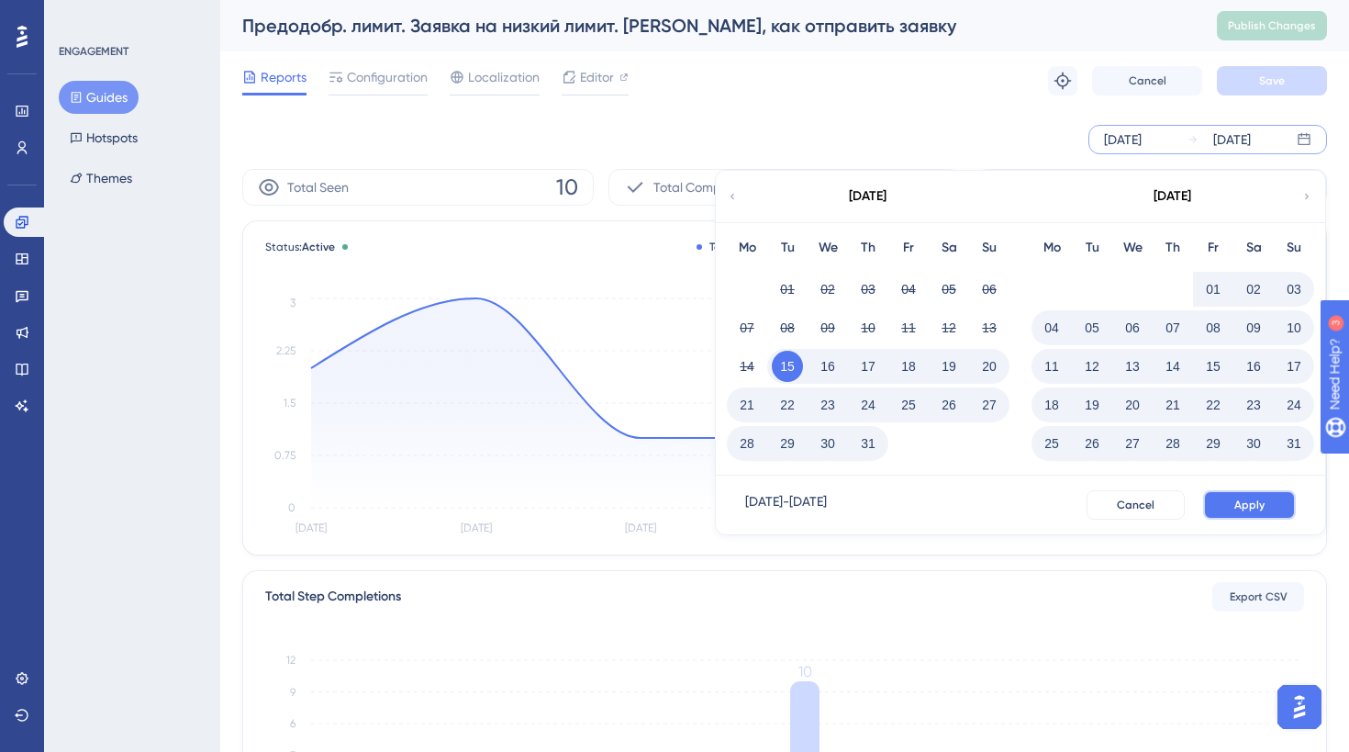
click at [1248, 493] on button "Apply" at bounding box center [1249, 504] width 93 height 29
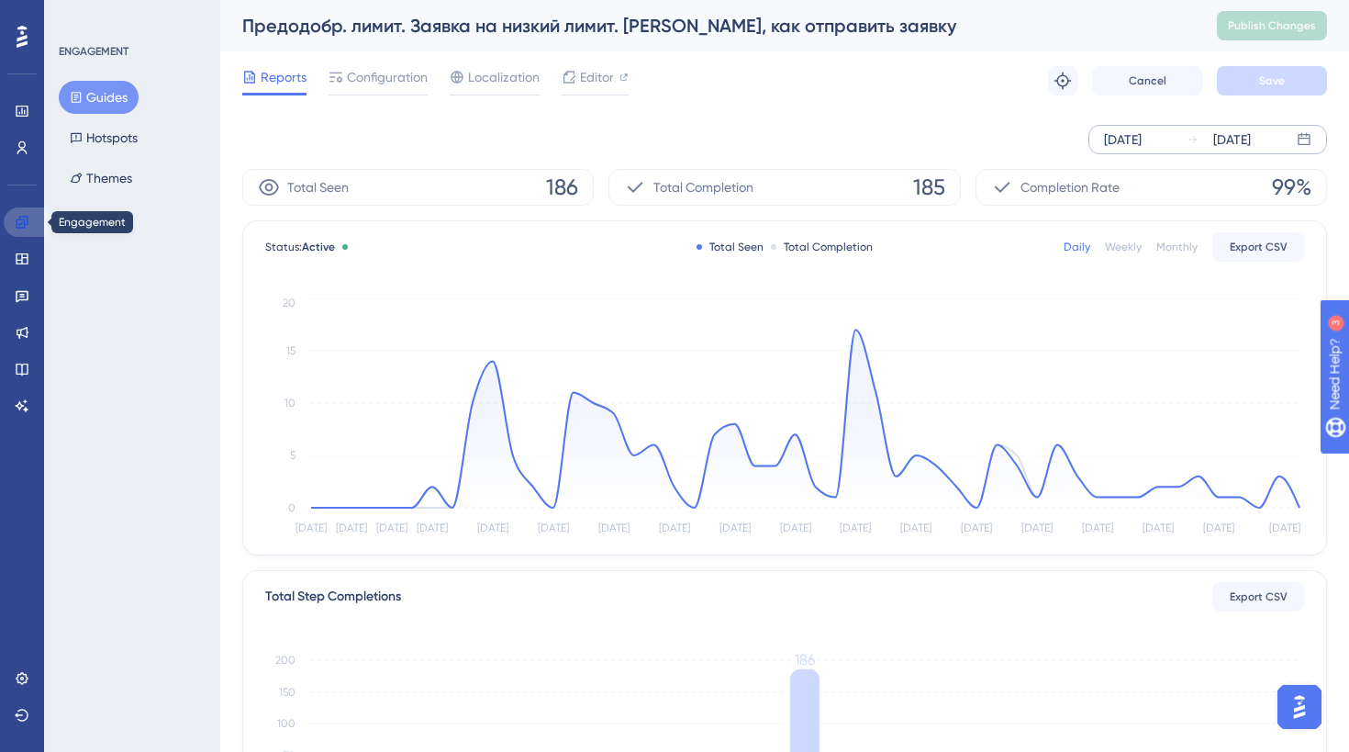
click at [28, 229] on icon at bounding box center [22, 222] width 15 height 15
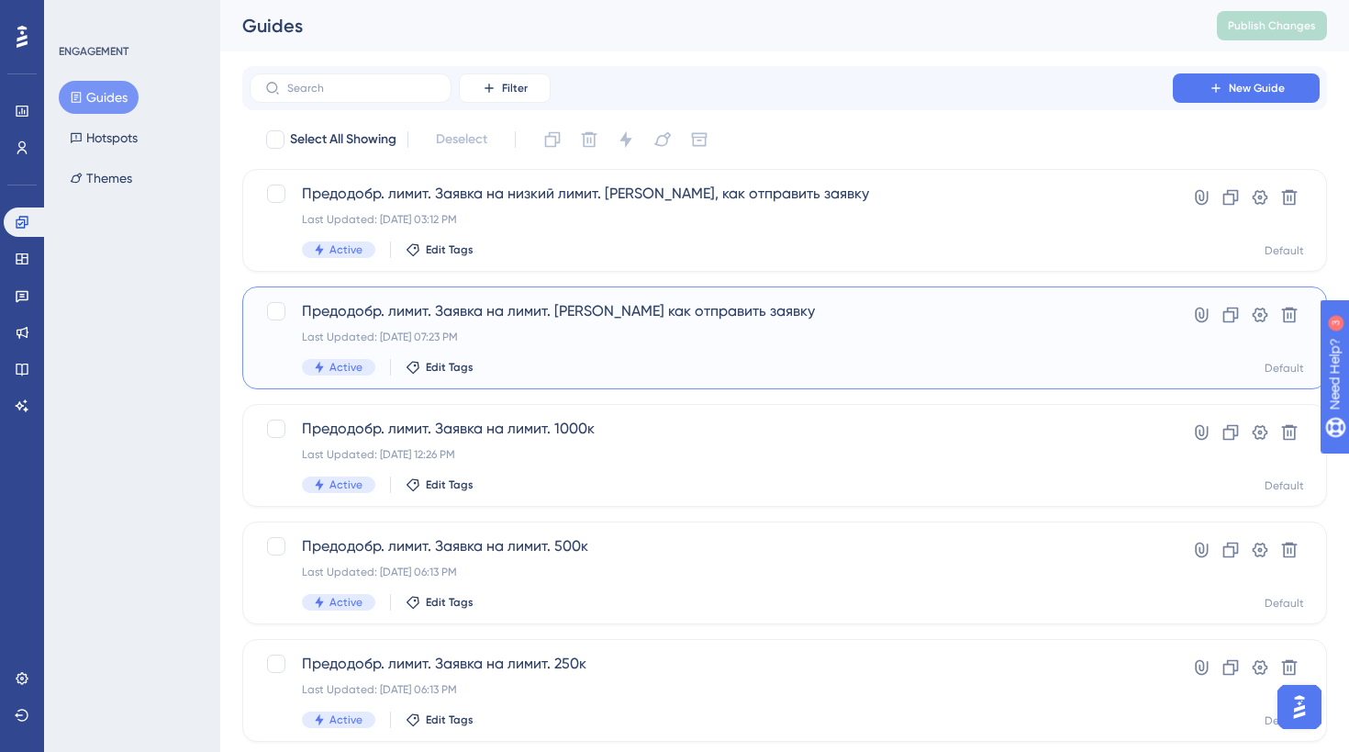
click at [580, 343] on div "Last Updated: [DATE] 07:23 PM" at bounding box center [711, 337] width 819 height 15
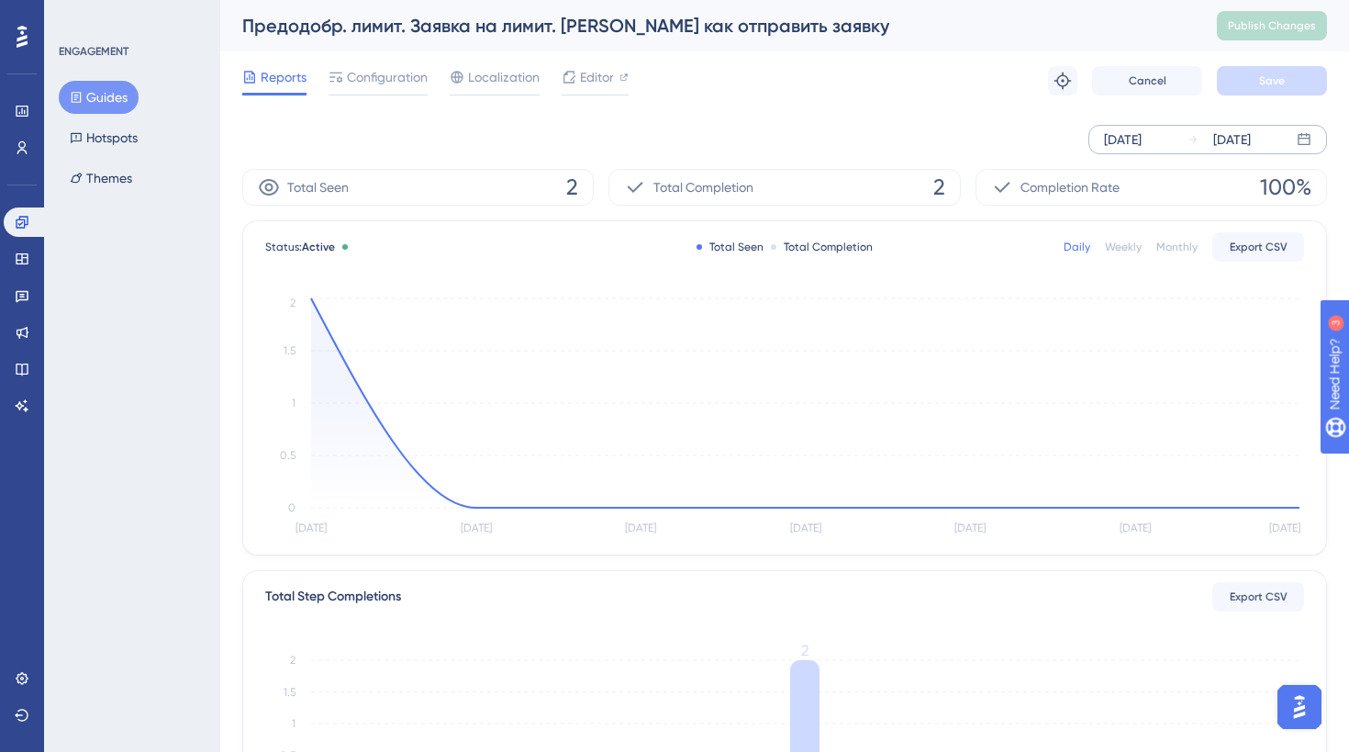
click at [1142, 144] on div "[DATE]" at bounding box center [1123, 139] width 38 height 22
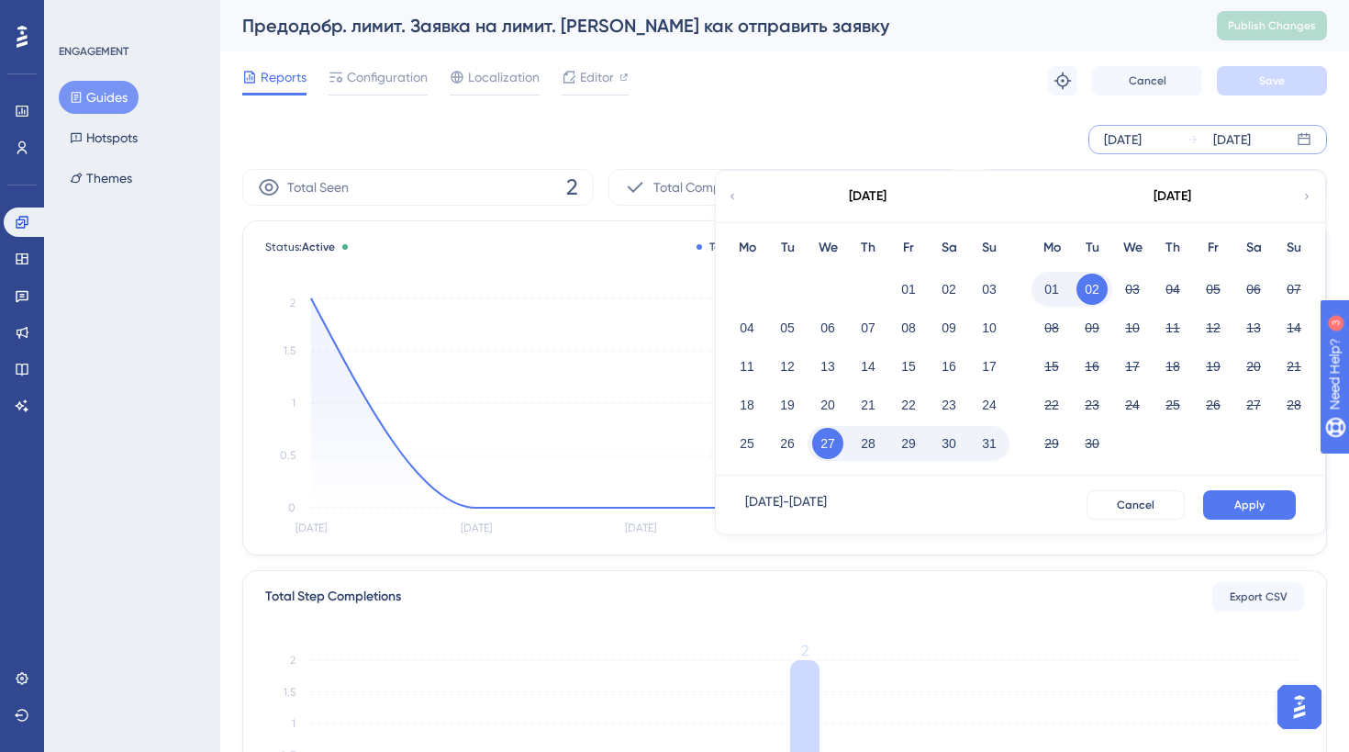
click at [731, 195] on icon at bounding box center [732, 196] width 11 height 17
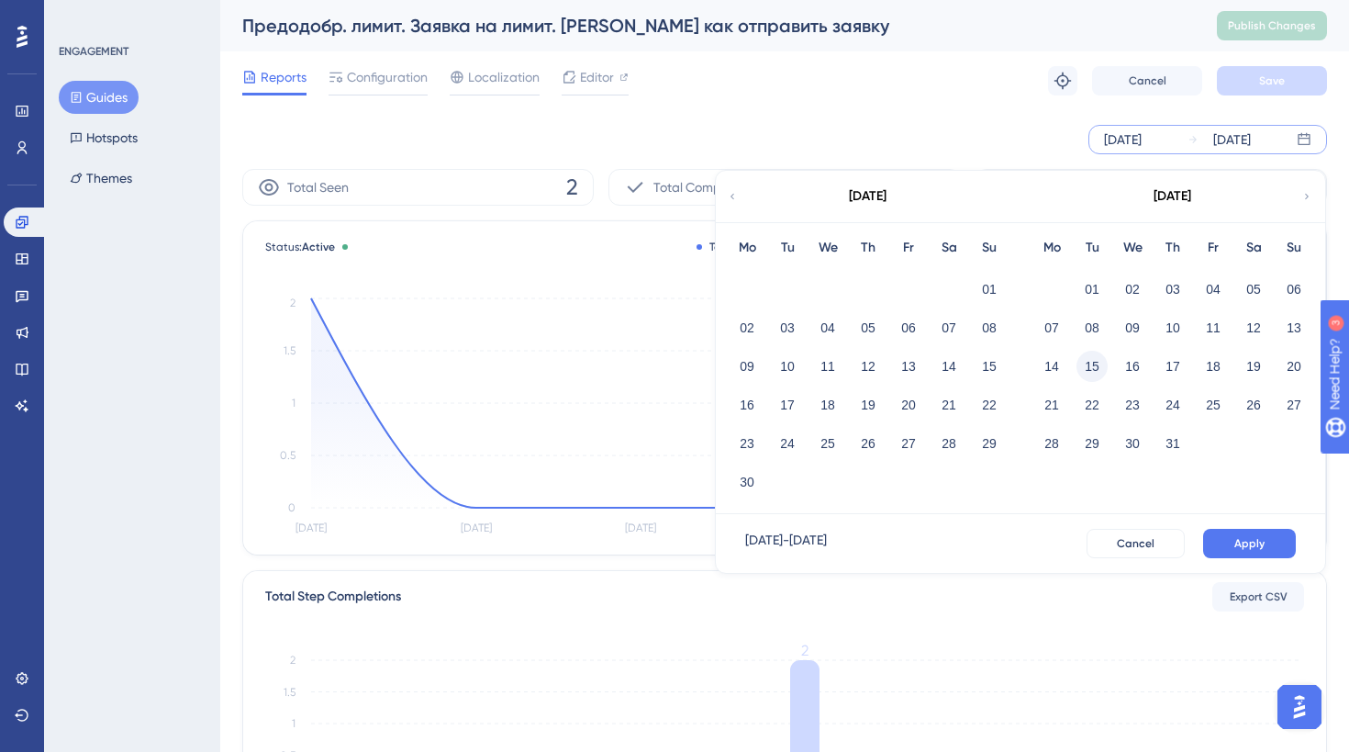
click at [1093, 368] on button "15" at bounding box center [1092, 366] width 31 height 31
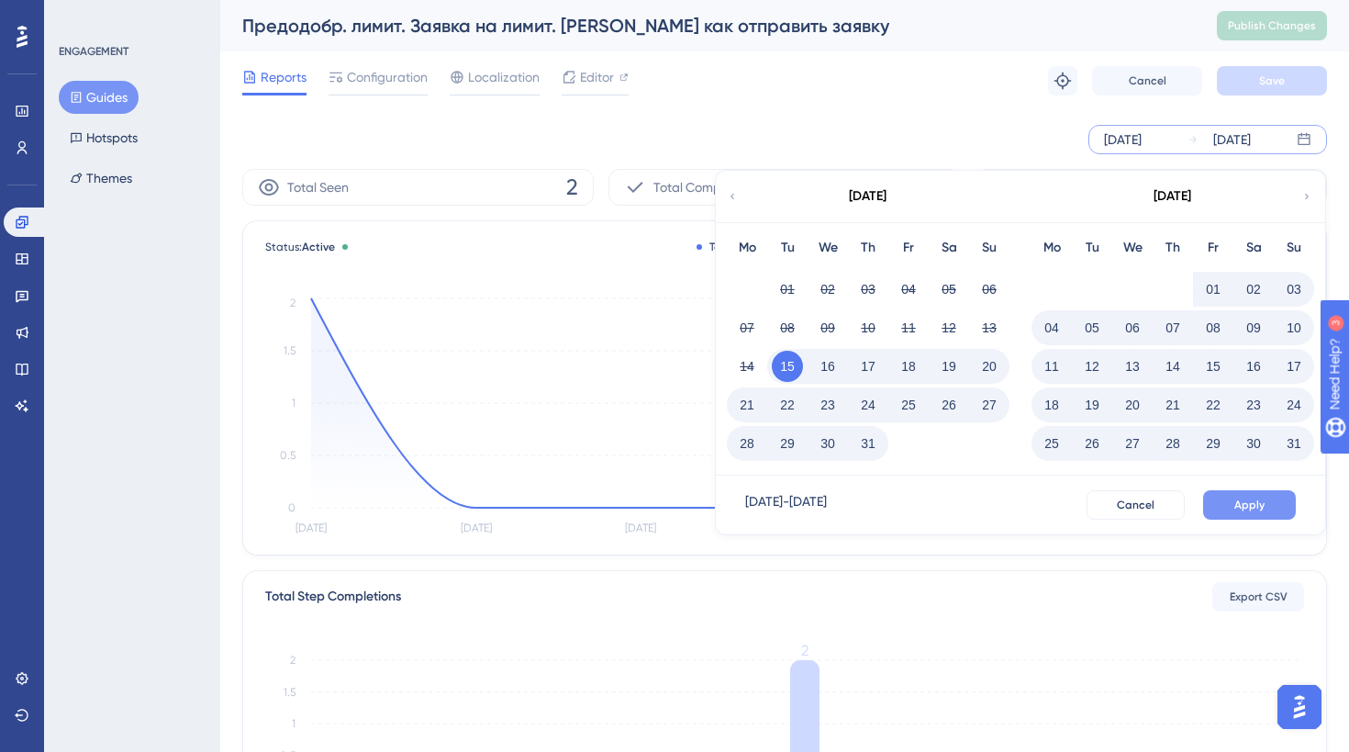
click at [1226, 512] on button "Apply" at bounding box center [1249, 504] width 93 height 29
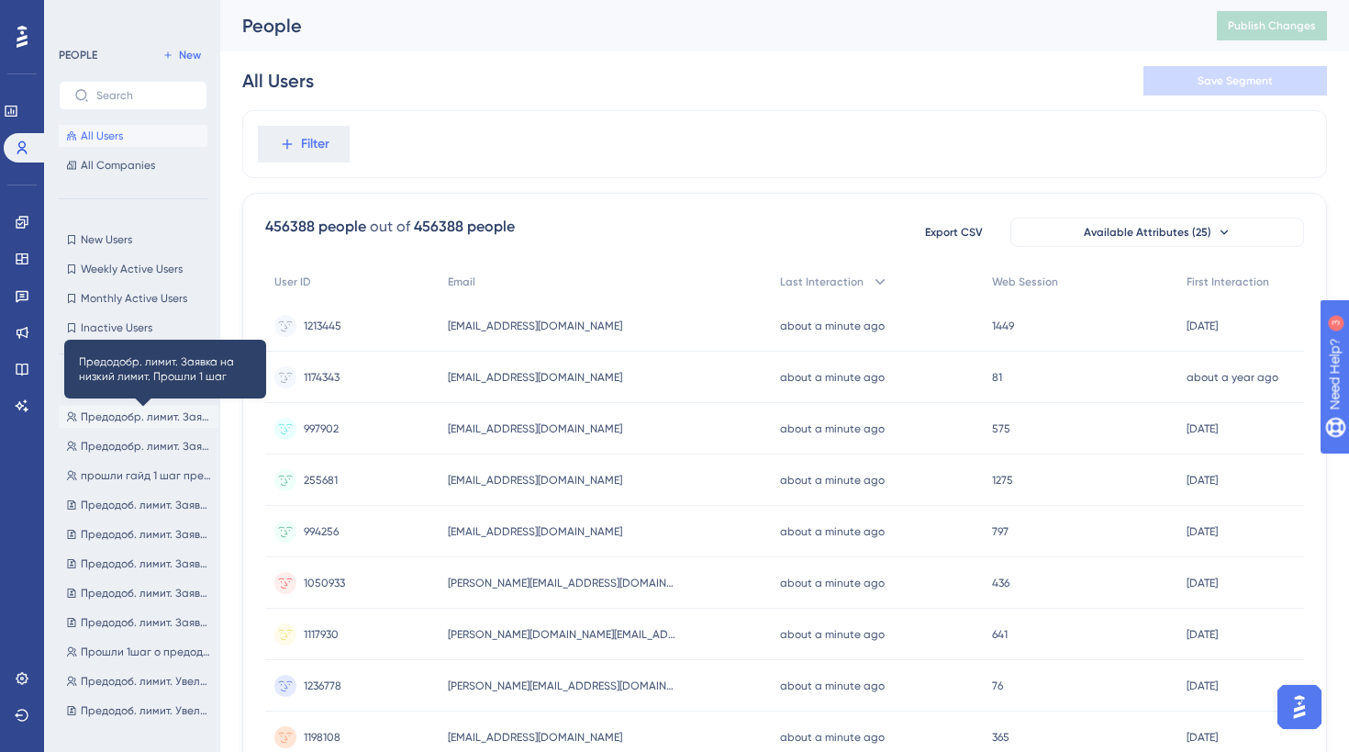
click at [170, 422] on span "Предодобр. лимит. Заявка на низкий лимит. Прошли 1 шаг" at bounding box center [146, 416] width 130 height 15
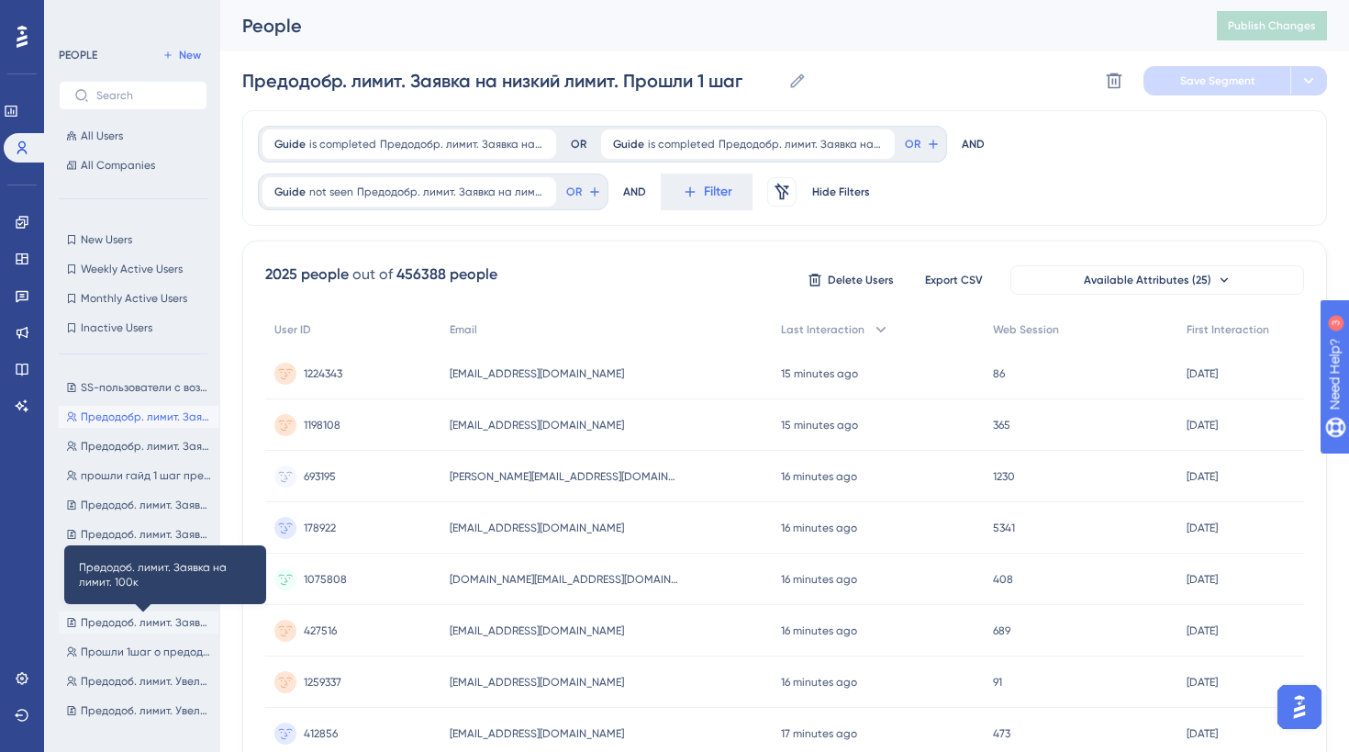
click at [163, 618] on span "Предодоб. лимит. Заявка на лимит. 100к" at bounding box center [146, 622] width 130 height 15
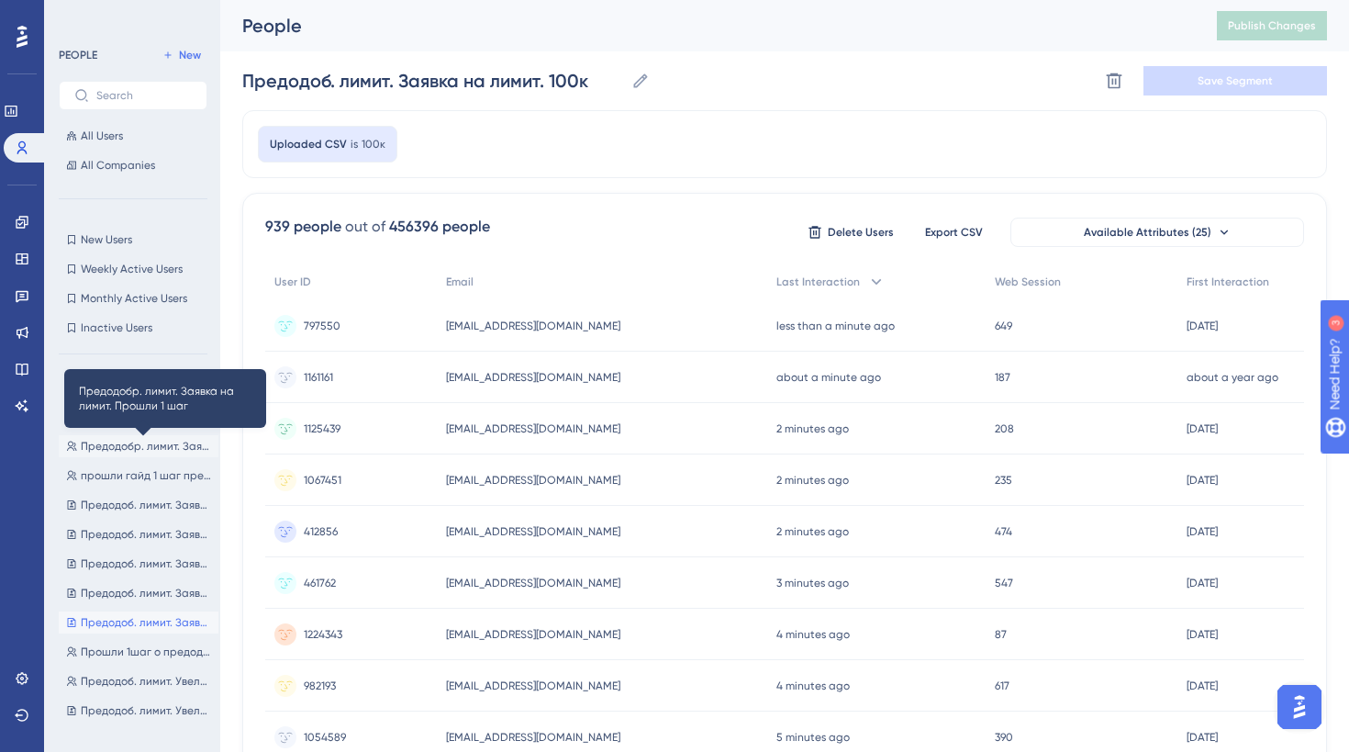
click at [188, 446] on span "Предодобр. лимит. Заявка на лимит. Прошли 1 шаг" at bounding box center [146, 446] width 130 height 15
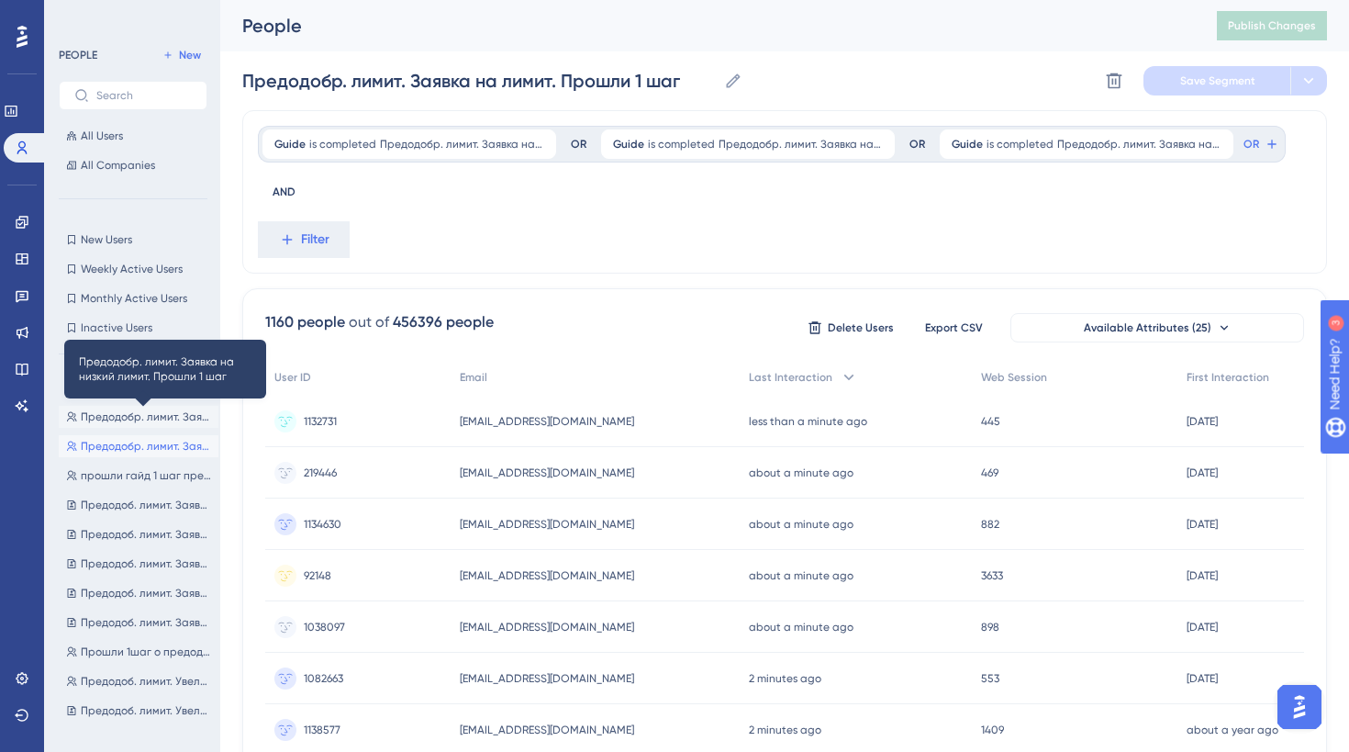
click at [193, 419] on span "Предодобр. лимит. Заявка на низкий лимит. Прошли 1 шаг" at bounding box center [146, 416] width 130 height 15
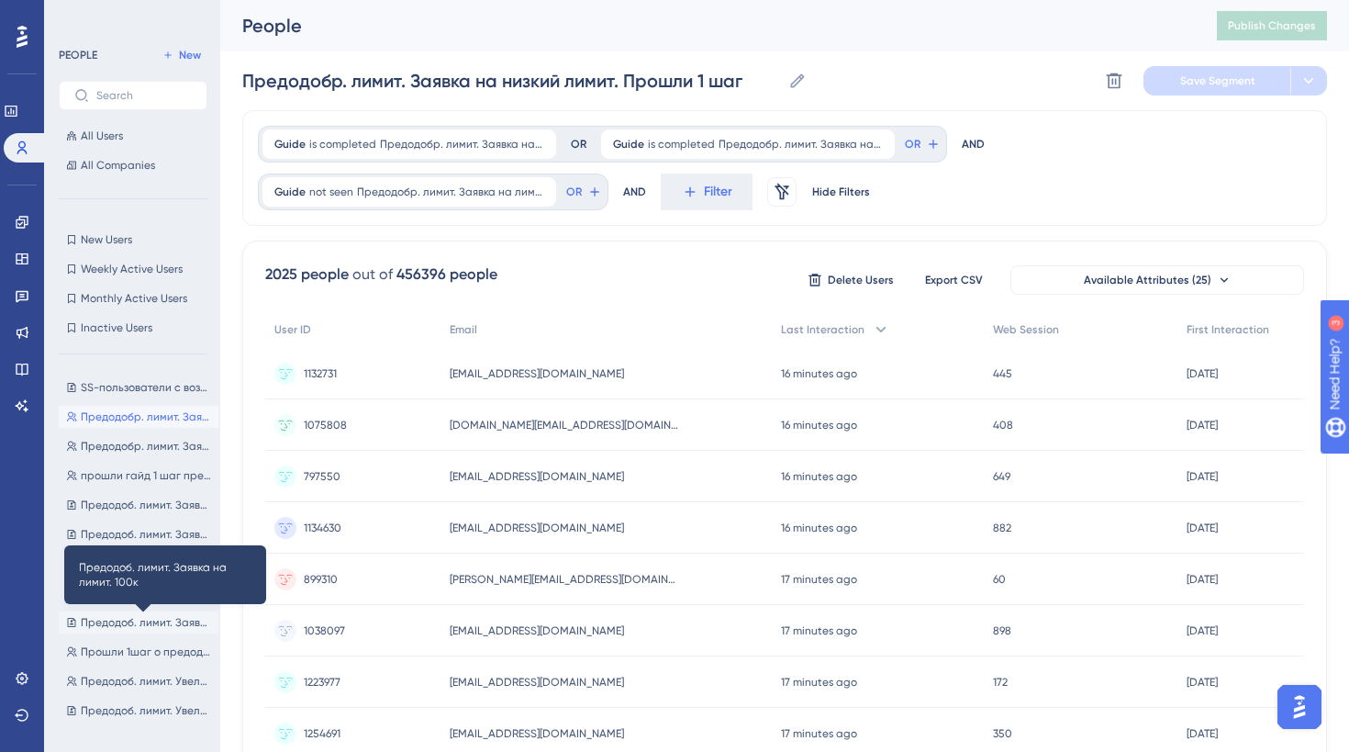
click at [162, 624] on span "Предодоб. лимит. Заявка на лимит. 100к" at bounding box center [146, 622] width 130 height 15
type input "Предодоб. лимит. Заявка на лимит. 100к"
